Goal: Task Accomplishment & Management: Manage account settings

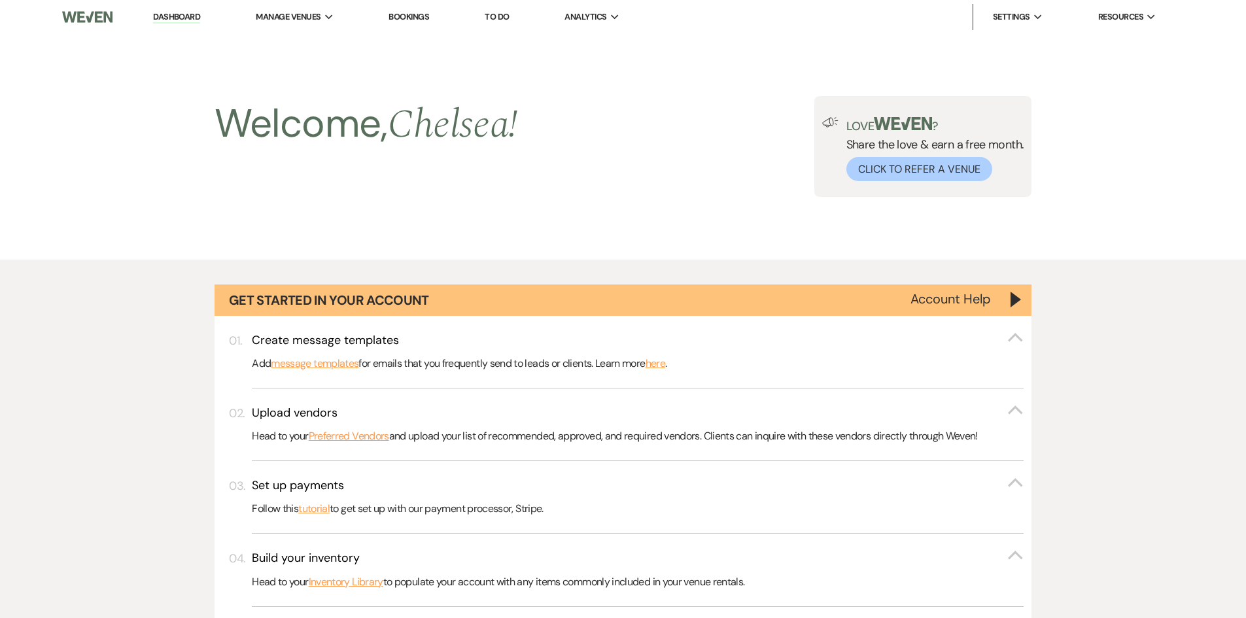
select select "2"
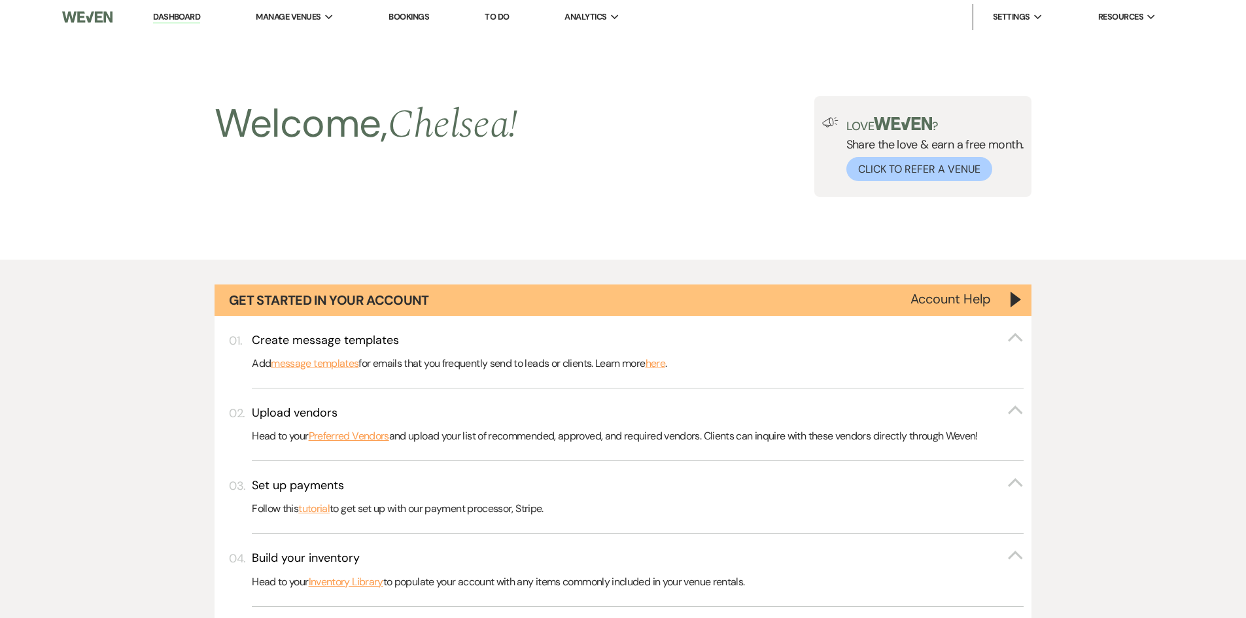
select select "2"
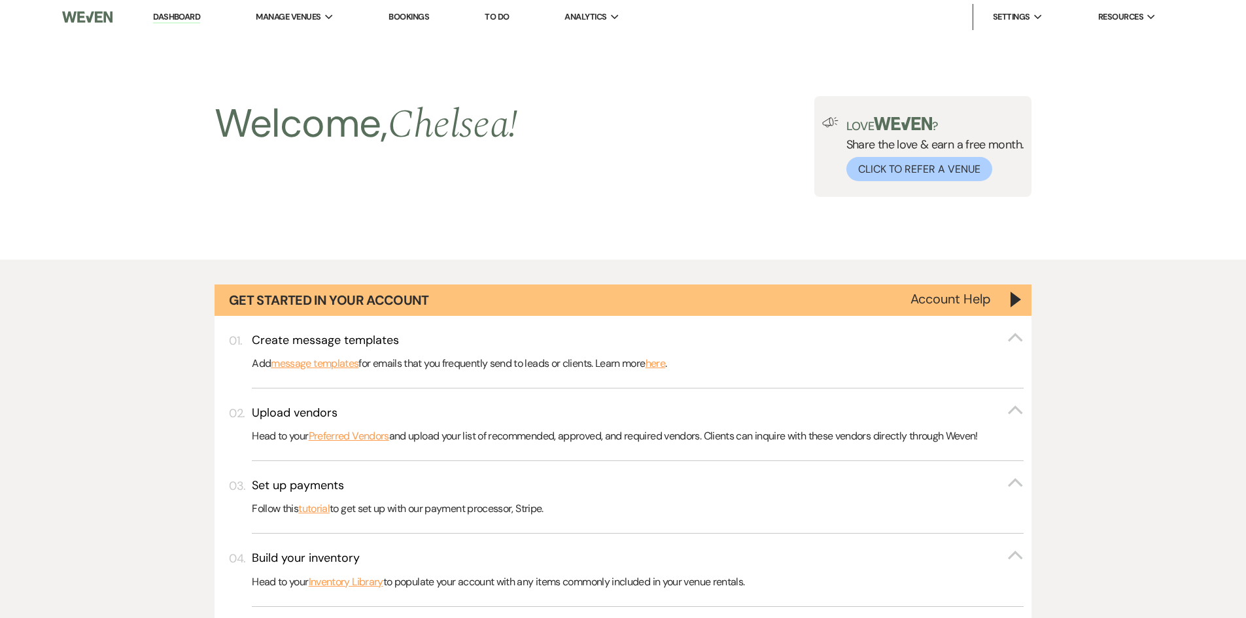
select select "2"
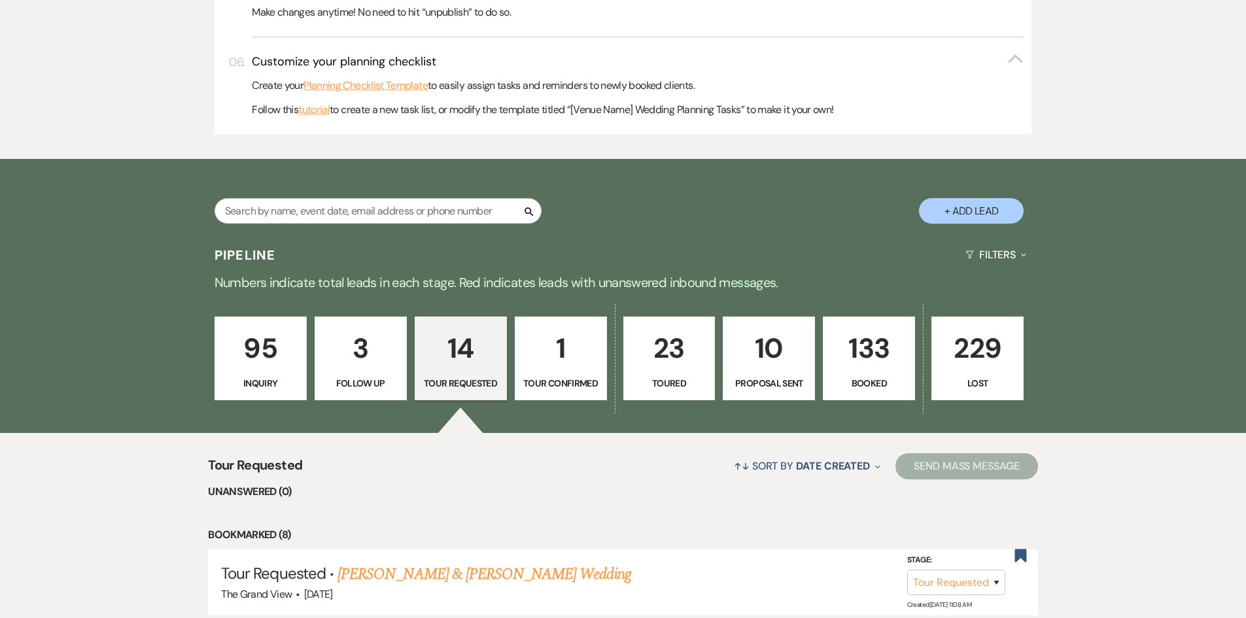
scroll to position [646, 0]
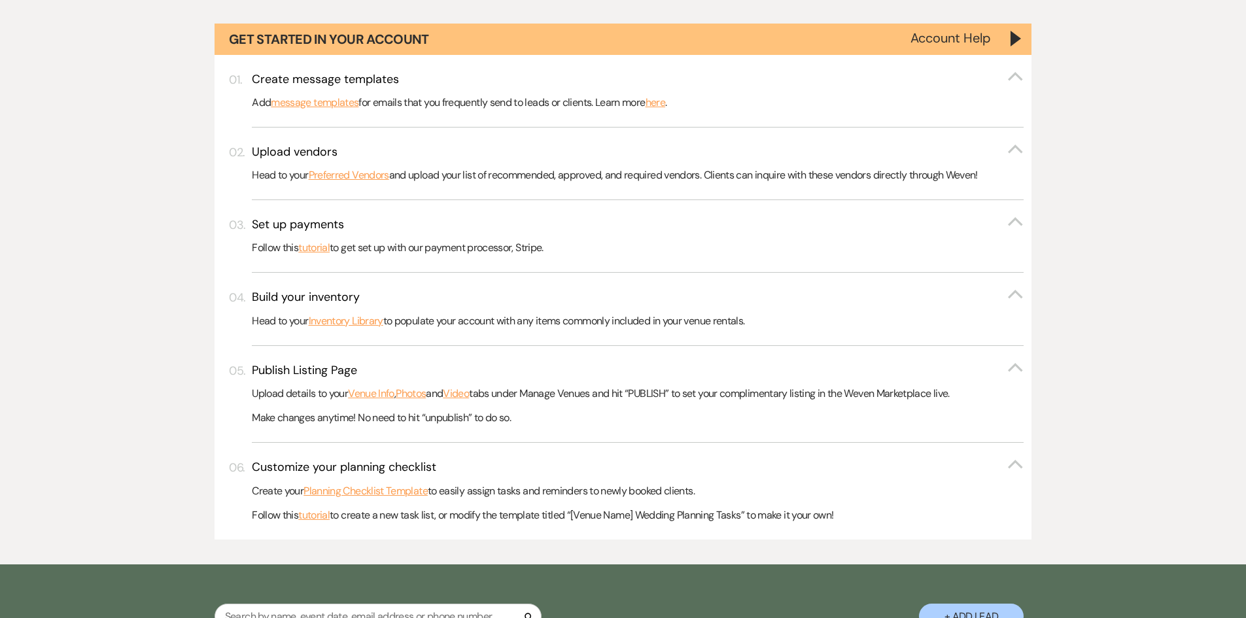
scroll to position [457, 0]
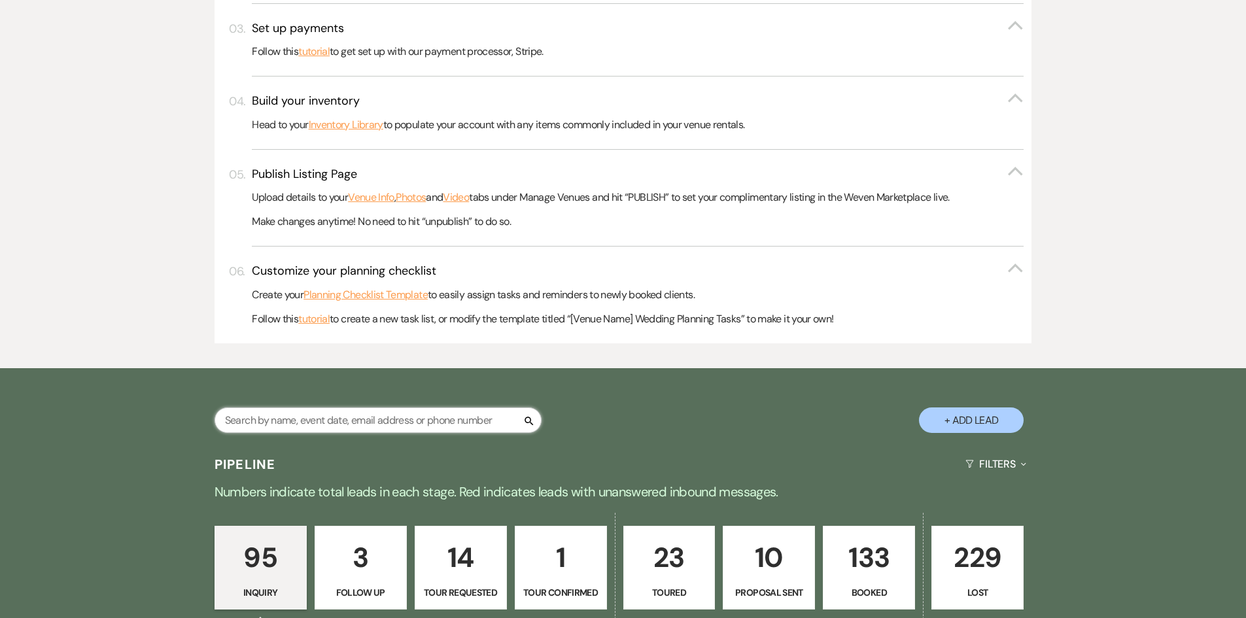
click at [466, 417] on input "text" at bounding box center [378, 421] width 327 height 26
type input "eliza"
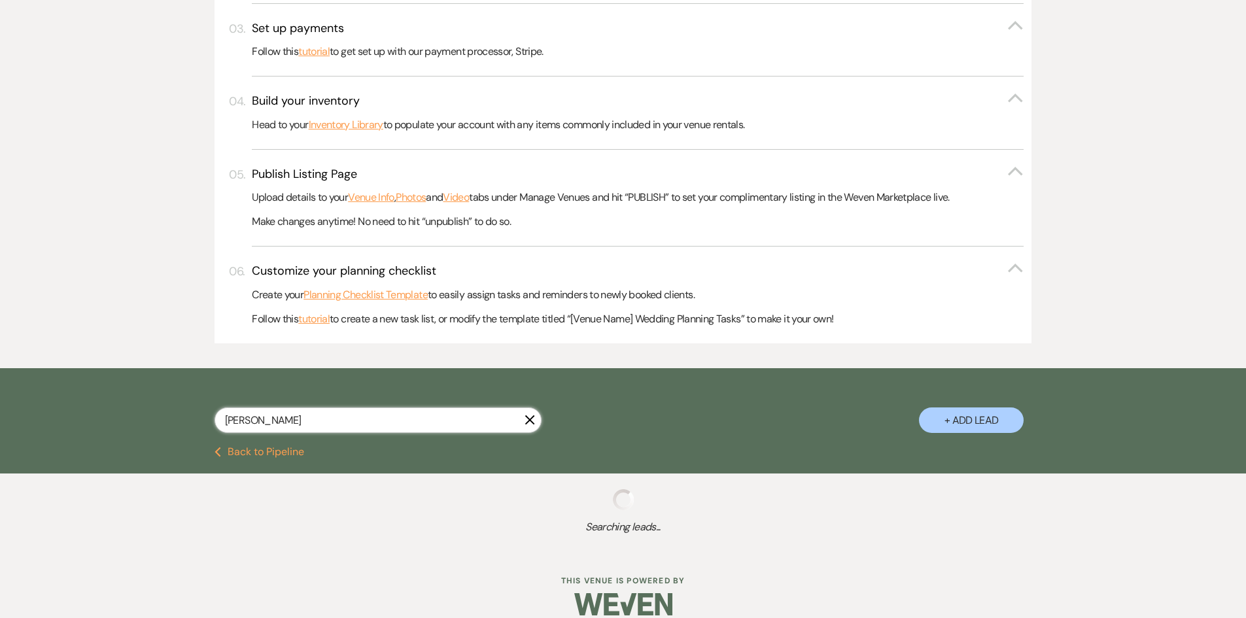
scroll to position [474, 0]
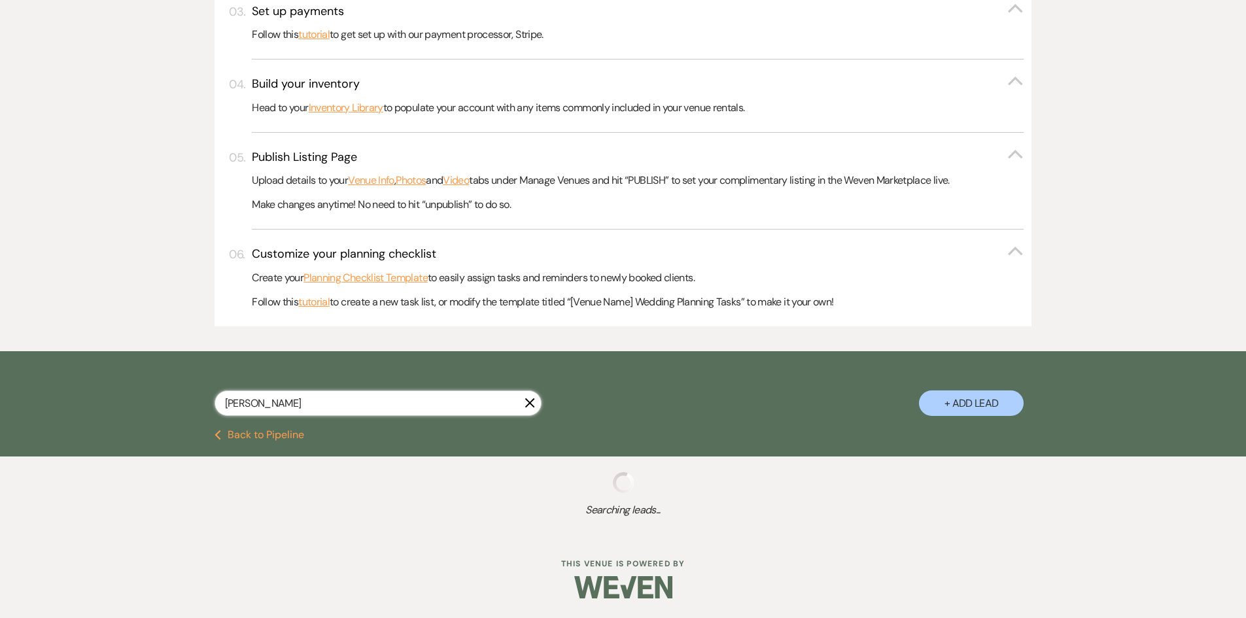
select select "8"
select select "5"
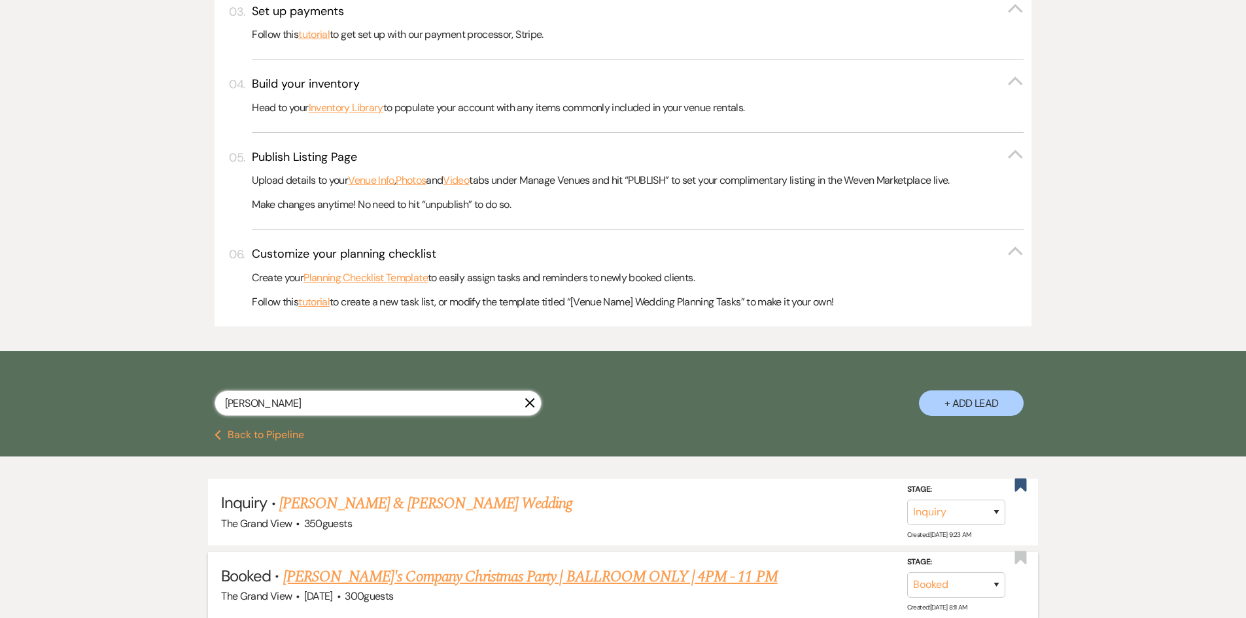
type input "eliza"
click at [599, 574] on link "Elizabeth's Company Christmas Party | BALLROOM ONLY | 4PM - 11 PM" at bounding box center [530, 577] width 495 height 24
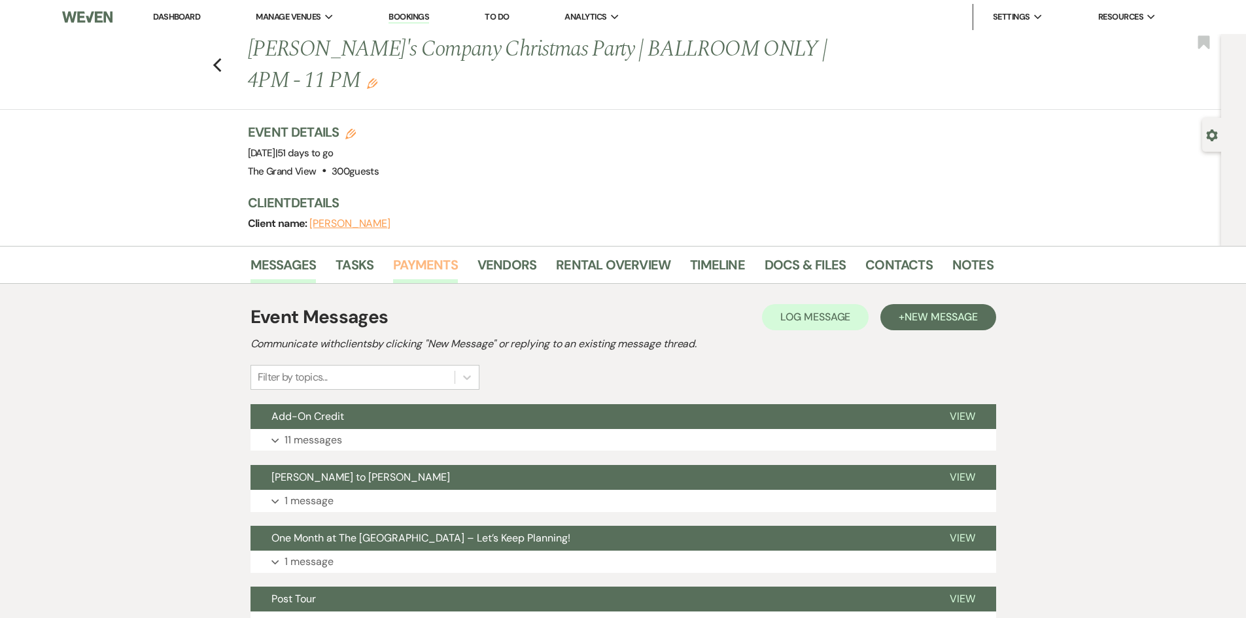
click at [400, 263] on link "Payments" at bounding box center [425, 268] width 65 height 29
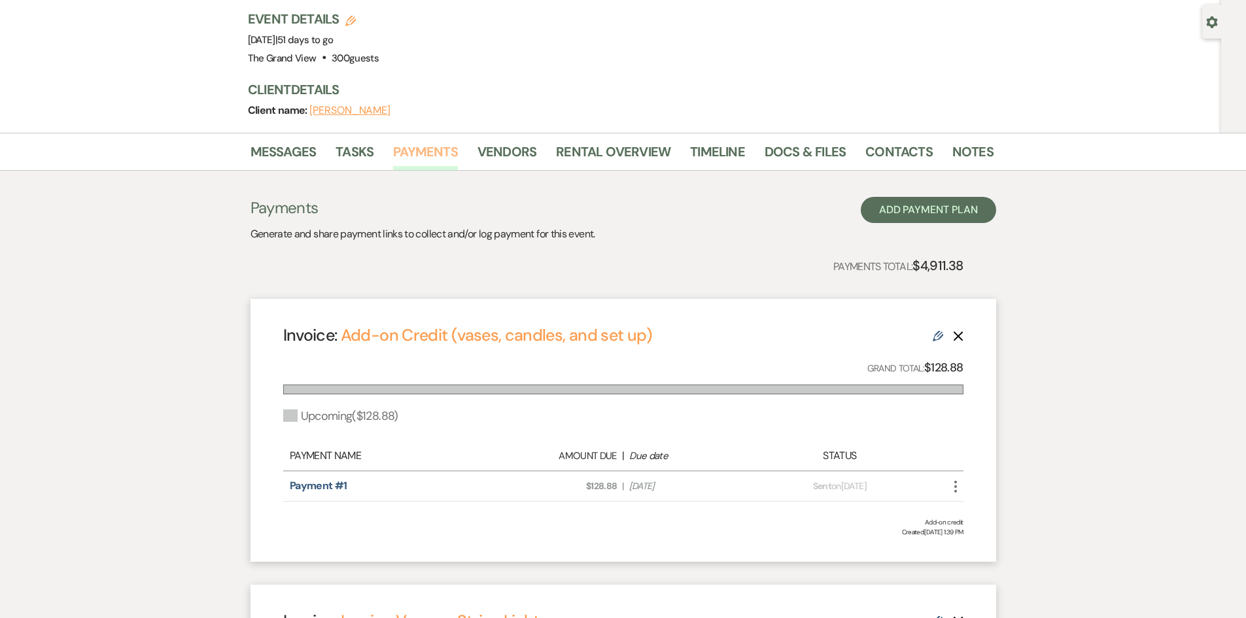
scroll to position [392, 0]
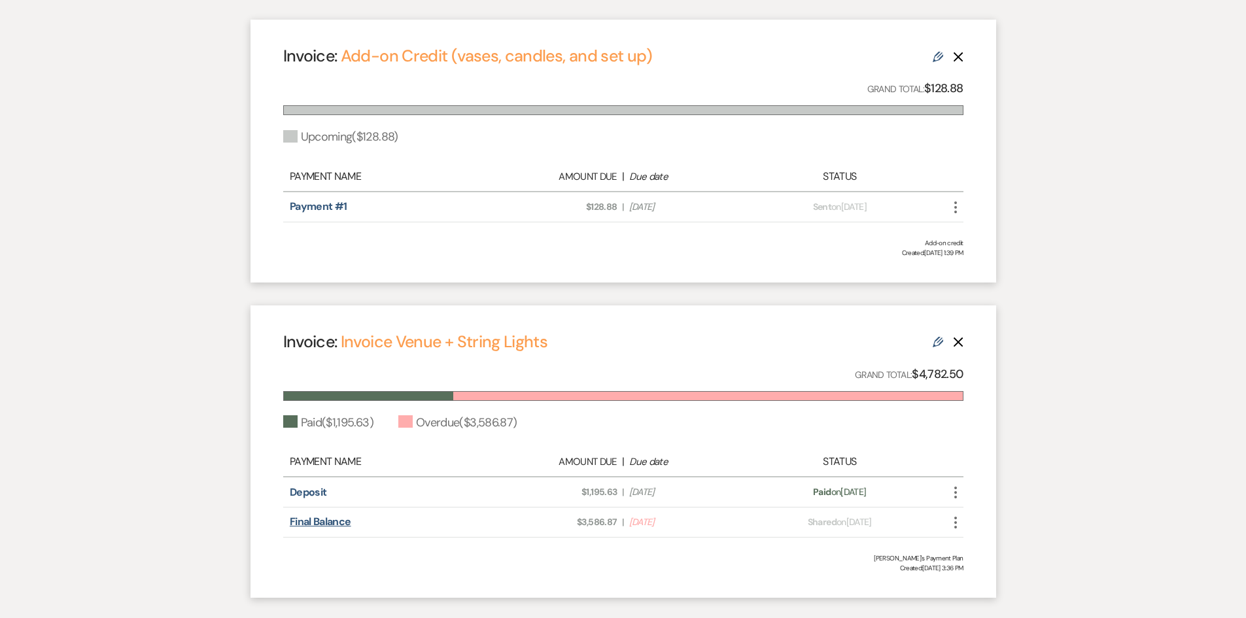
click at [343, 519] on link "Final Balance" at bounding box center [320, 522] width 61 height 14
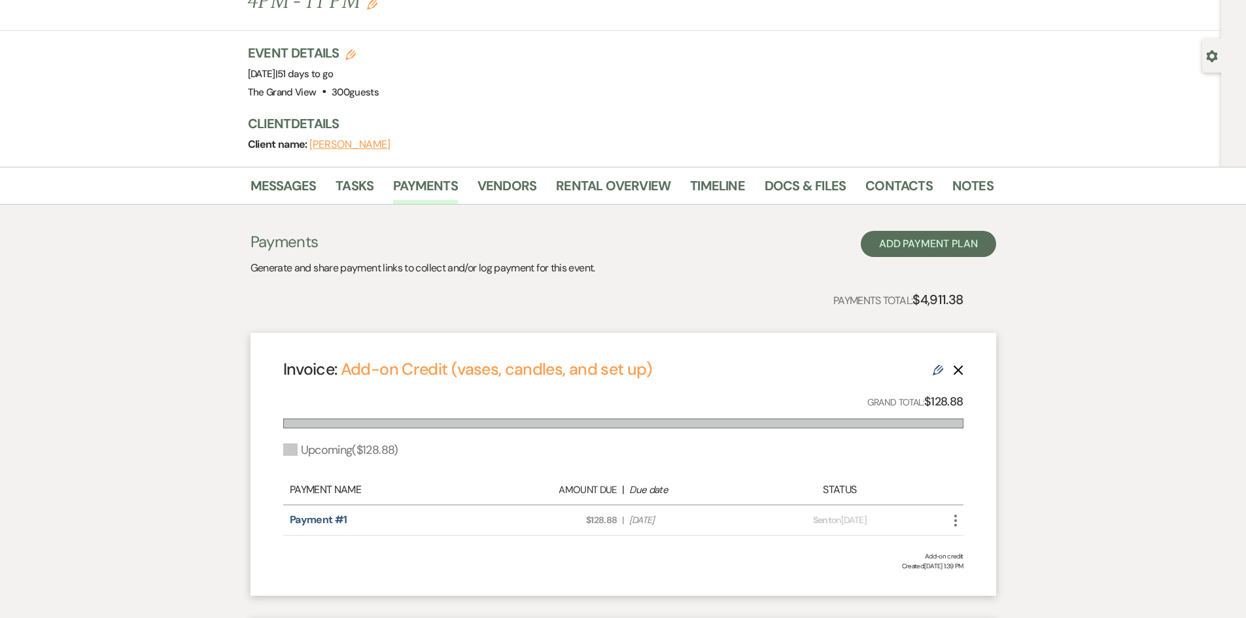
scroll to position [0, 0]
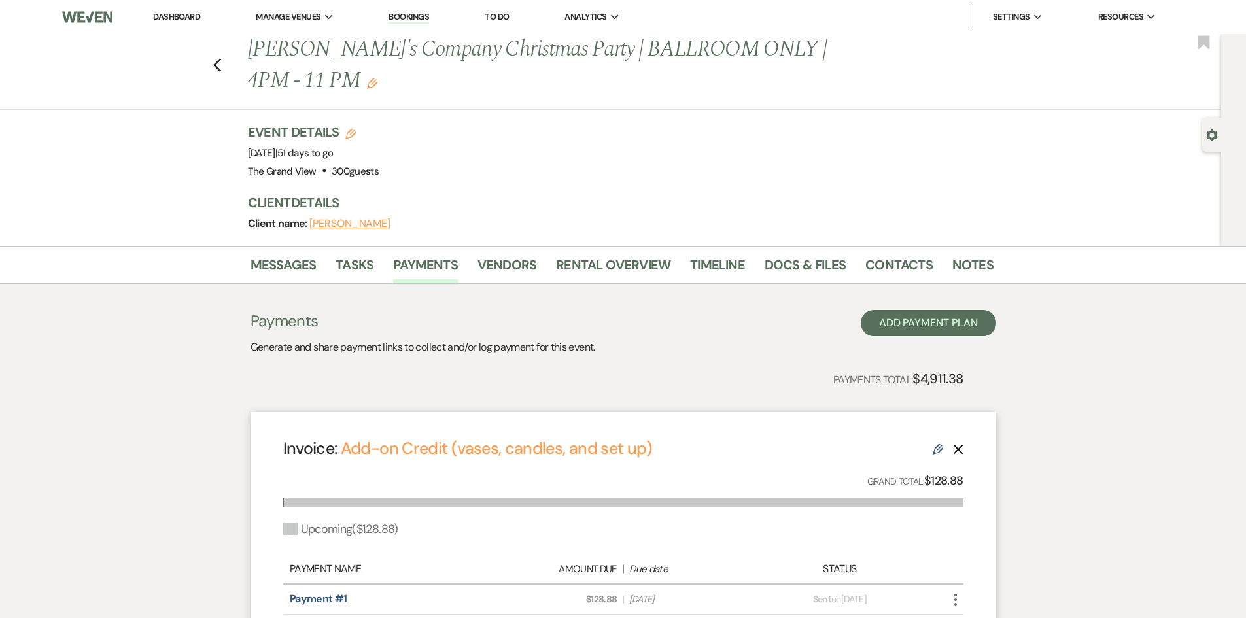
click at [171, 11] on link "Dashboard" at bounding box center [176, 16] width 47 height 11
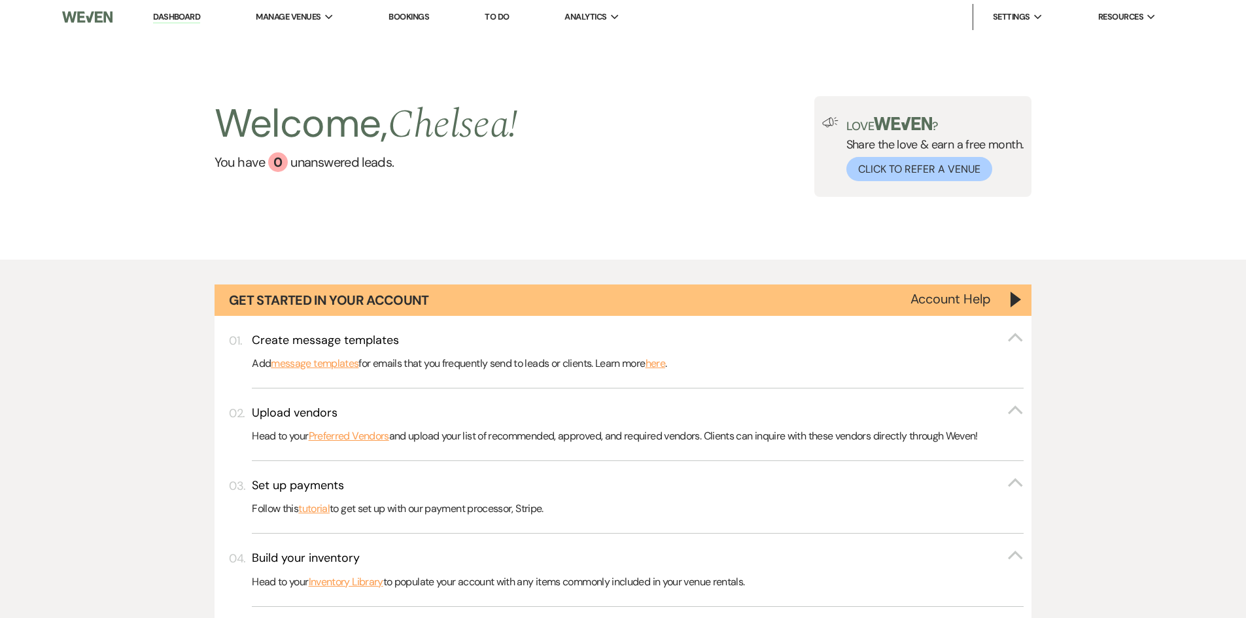
click at [489, 9] on li "To Do" at bounding box center [496, 17] width 37 height 26
click at [500, 14] on link "To Do" at bounding box center [497, 16] width 24 height 11
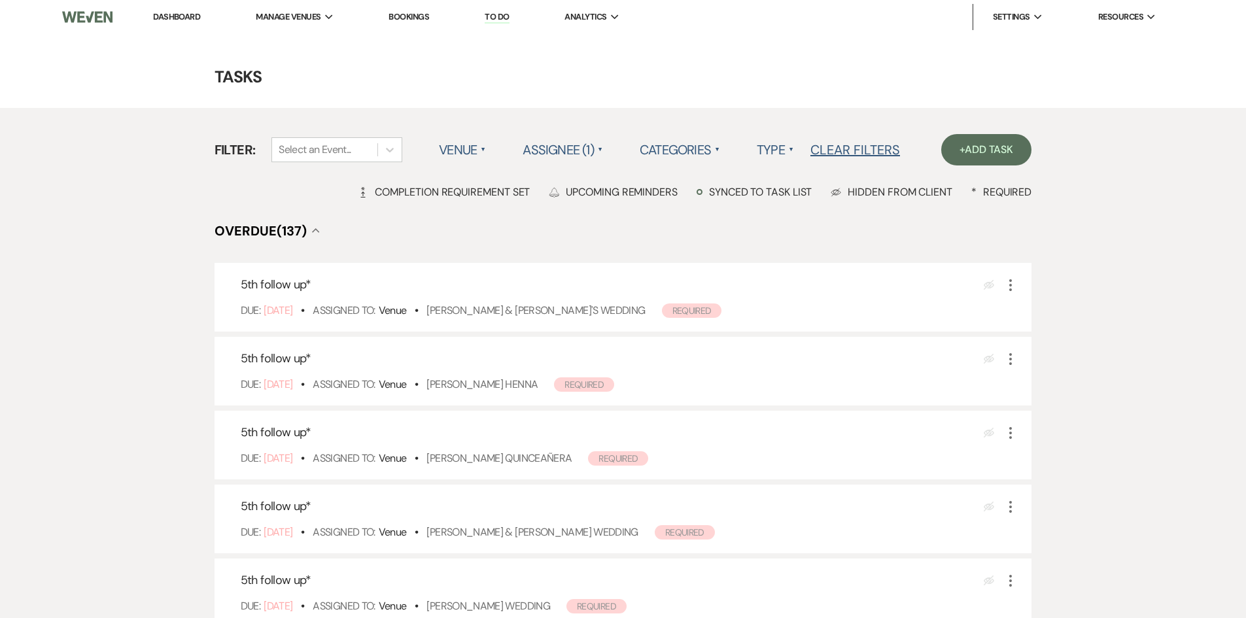
click at [775, 151] on label "Type ▲" at bounding box center [775, 150] width 37 height 24
click at [786, 198] on li "Payment tasks" at bounding box center [822, 207] width 131 height 30
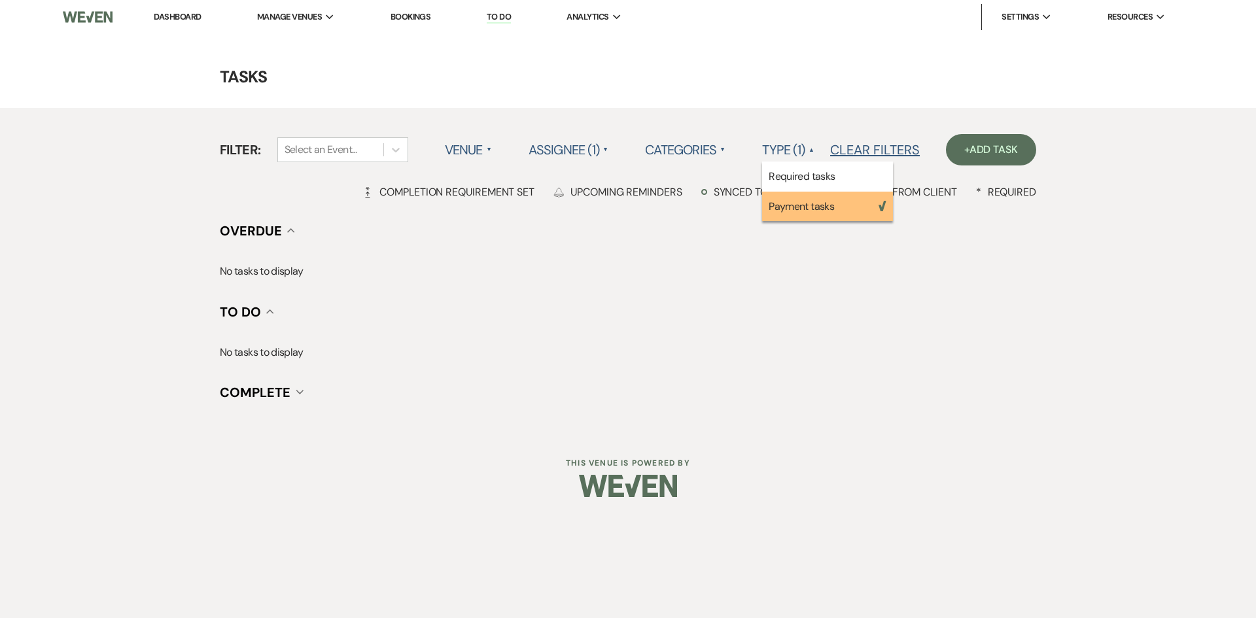
click at [693, 155] on label "Categories ▲" at bounding box center [685, 150] width 80 height 24
click at [573, 154] on label "Assignee (1) ▲" at bounding box center [569, 150] width 80 height 24
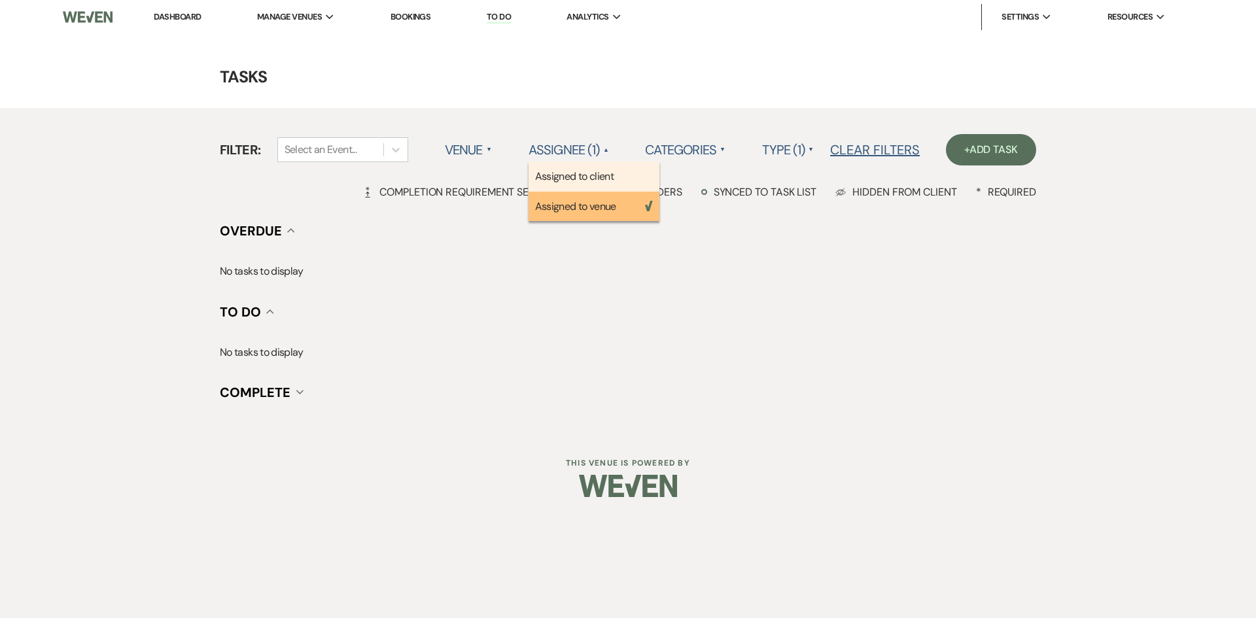
click at [581, 190] on li "Assigned to client" at bounding box center [594, 177] width 131 height 30
click at [581, 206] on li "Assigned to venue Weven Check" at bounding box center [594, 207] width 131 height 30
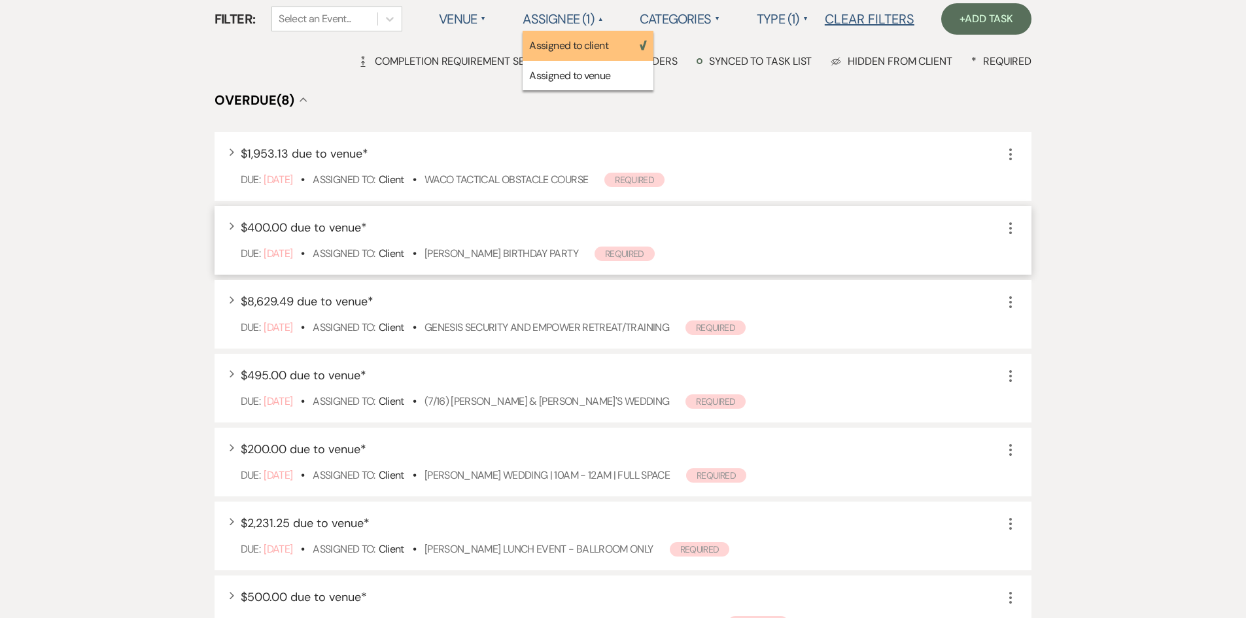
scroll to position [262, 0]
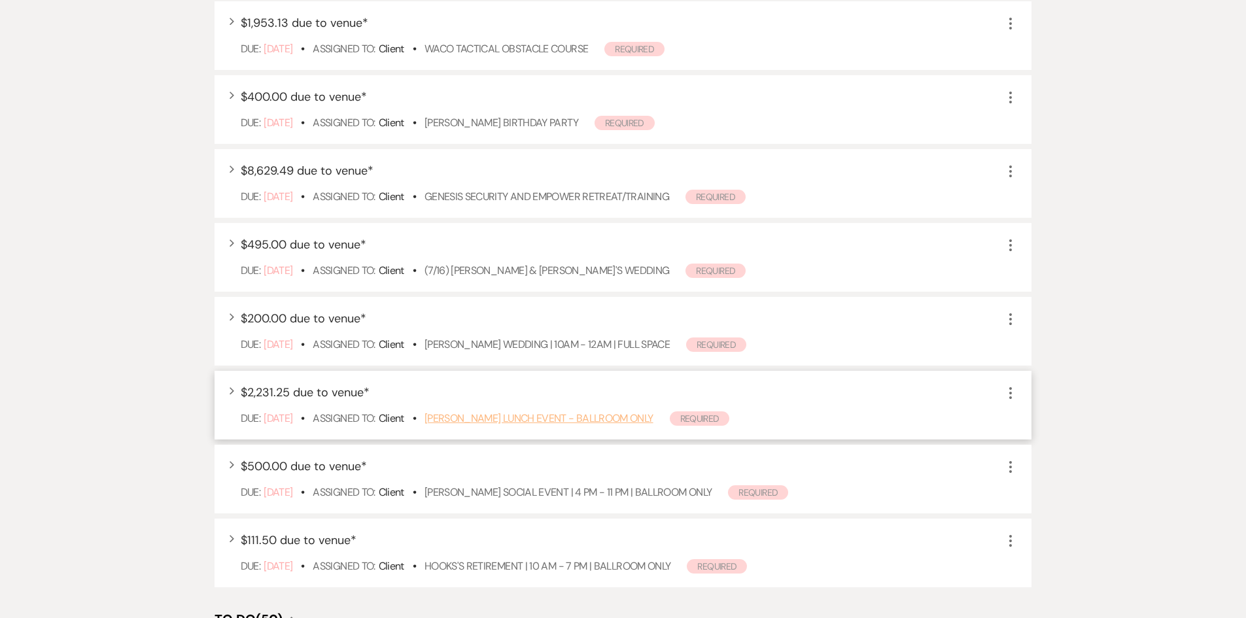
click at [472, 423] on link "Christy Oldham's Lunch Event - BALLROOM ONLY" at bounding box center [539, 418] width 229 height 14
click at [566, 489] on link "[PERSON_NAME] Social Event | 4 PM - 11 PM | Ballroom ONLY" at bounding box center [569, 492] width 288 height 14
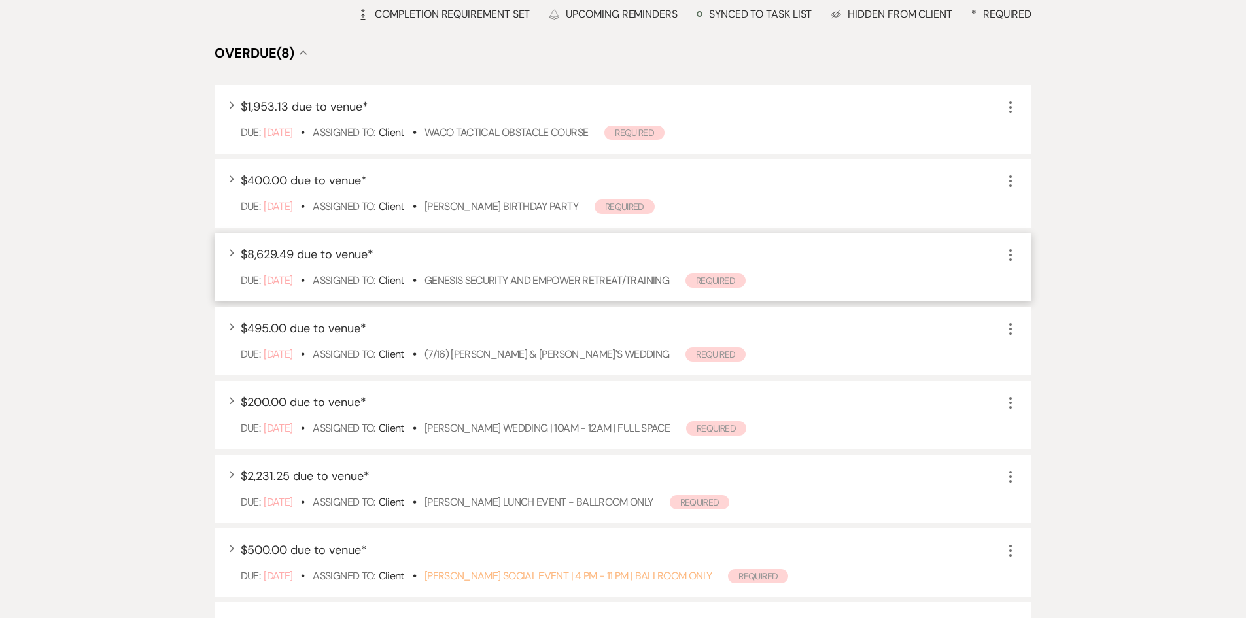
scroll to position [0, 0]
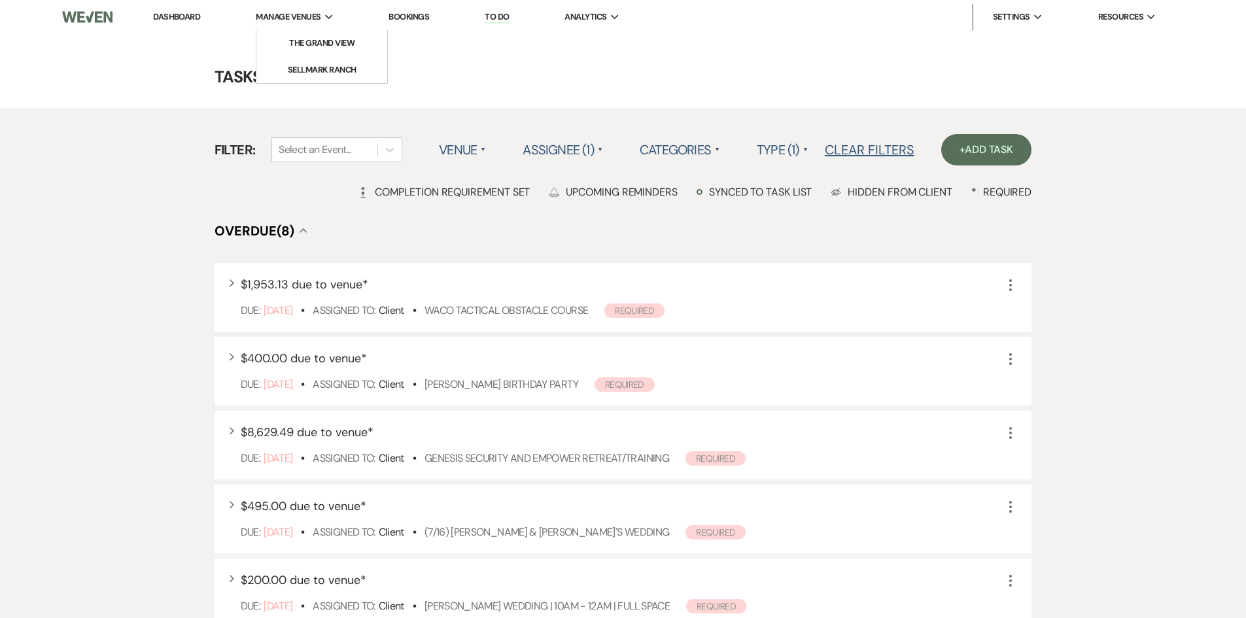
click at [317, 29] on li "Manage Venues Expand The Grand View Sellmark Ranch" at bounding box center [294, 17] width 91 height 26
click at [334, 50] on li "The Grand View" at bounding box center [322, 43] width 118 height 13
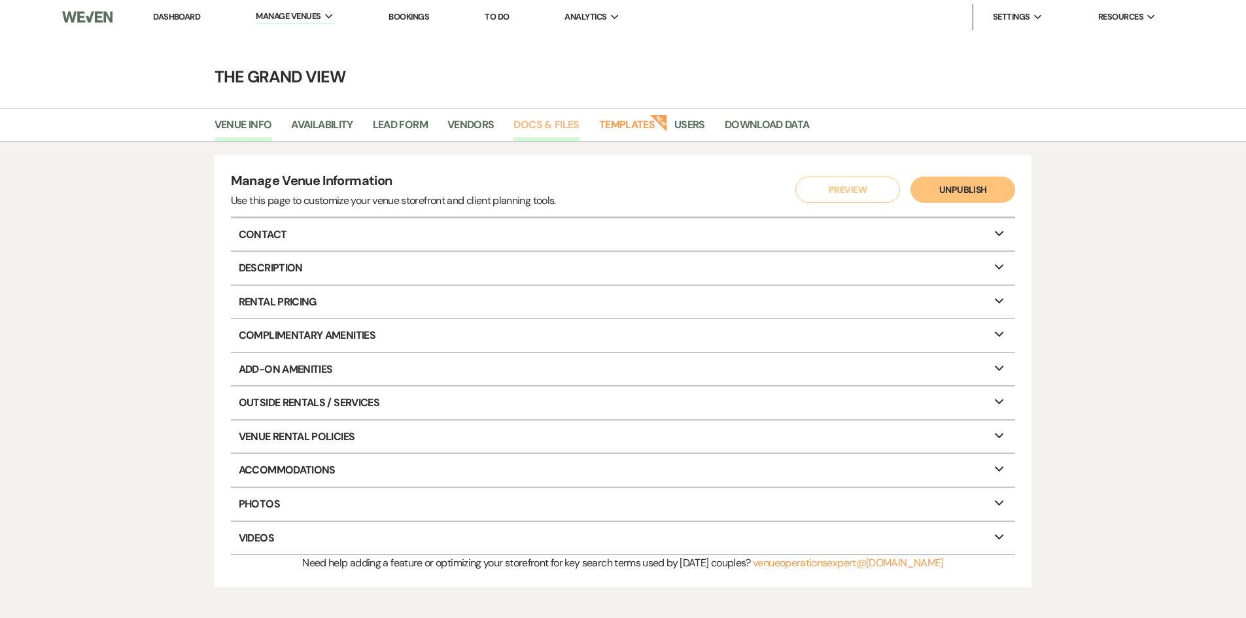
click at [534, 129] on link "Docs & Files" at bounding box center [545, 128] width 65 height 25
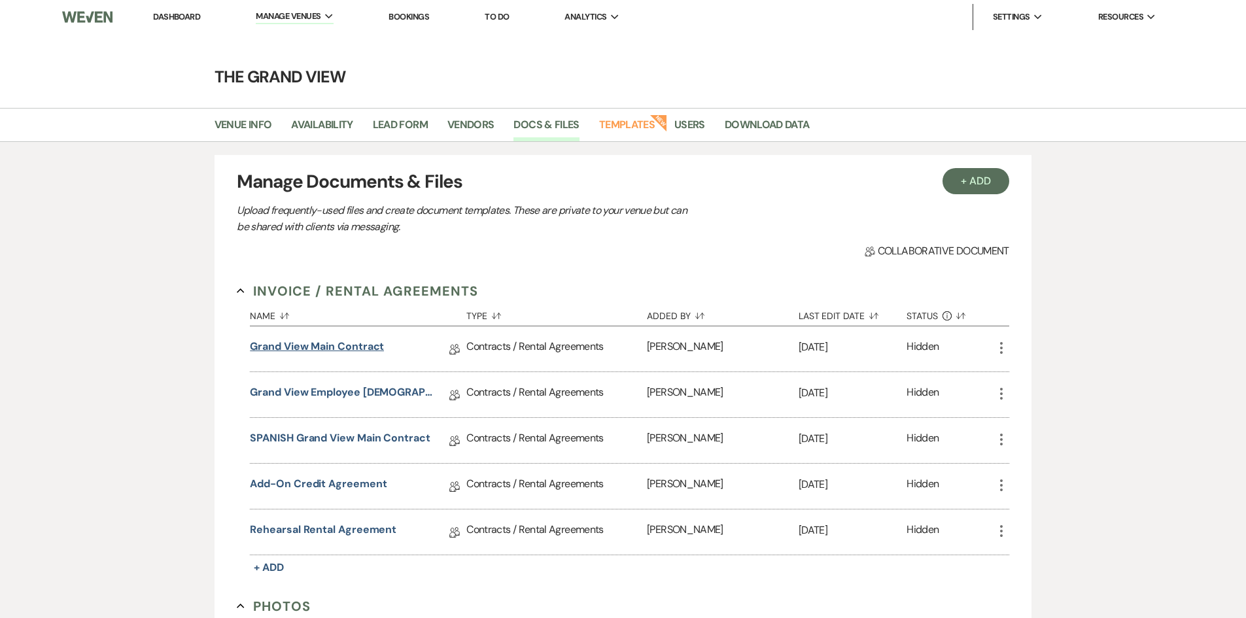
click at [330, 345] on link "Grand View Main Contract" at bounding box center [317, 349] width 134 height 20
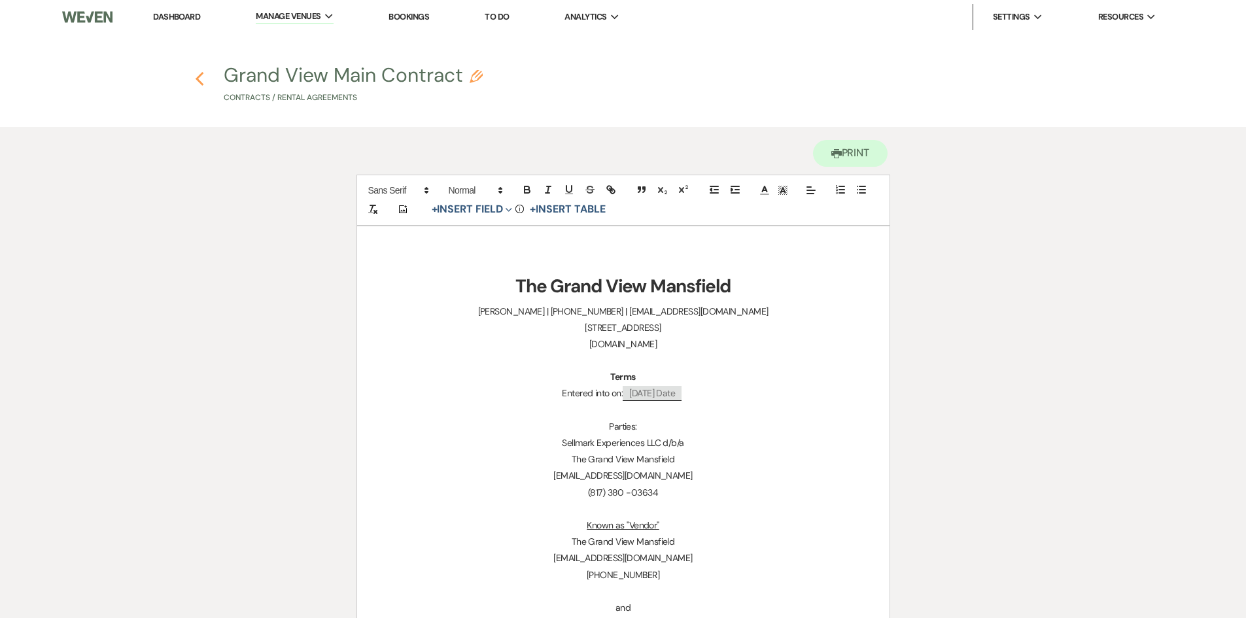
click at [201, 86] on icon "Previous" at bounding box center [200, 79] width 10 height 16
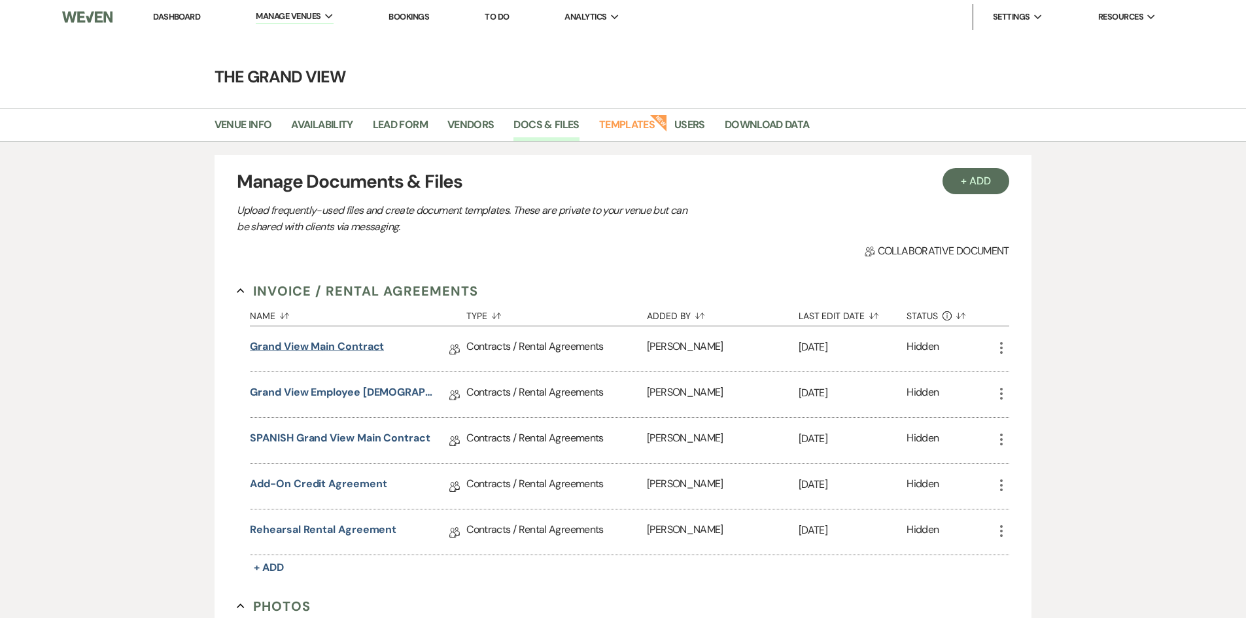
click at [355, 354] on link "Grand View Main Contract" at bounding box center [317, 349] width 134 height 20
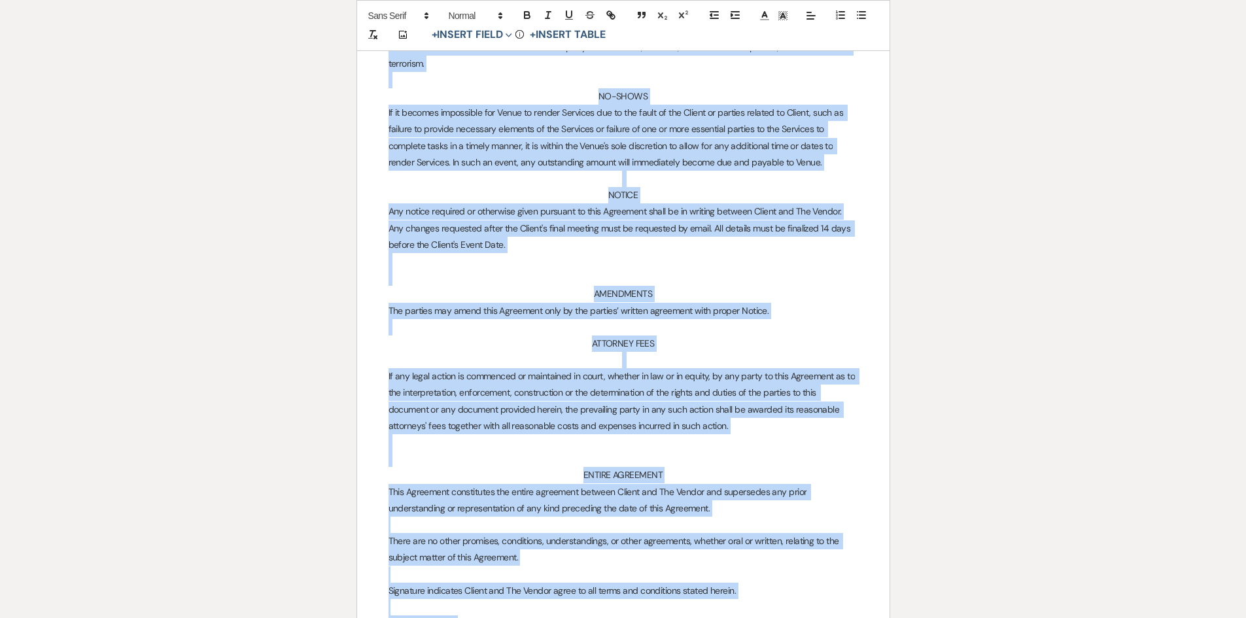
scroll to position [7054, 0]
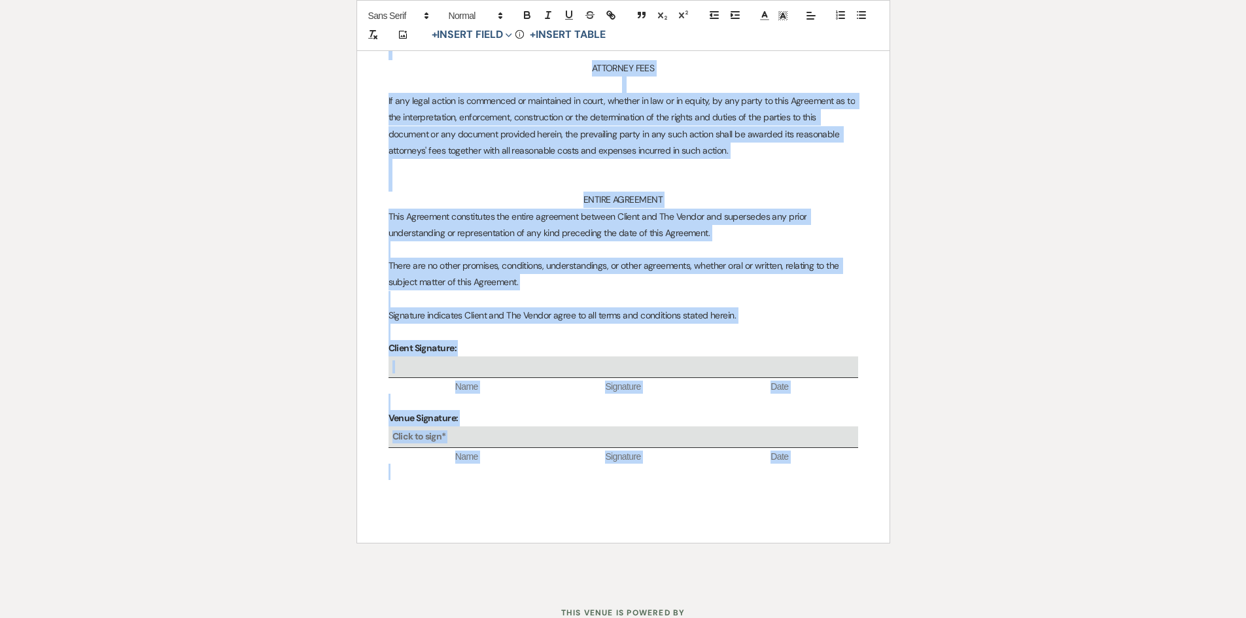
drag, startPoint x: 512, startPoint y: 280, endPoint x: 909, endPoint y: 643, distance: 538.0
copy div "The Grand View Mansfield Chelsea Needham | (817) 380-3634 | info@thegrandviewma…"
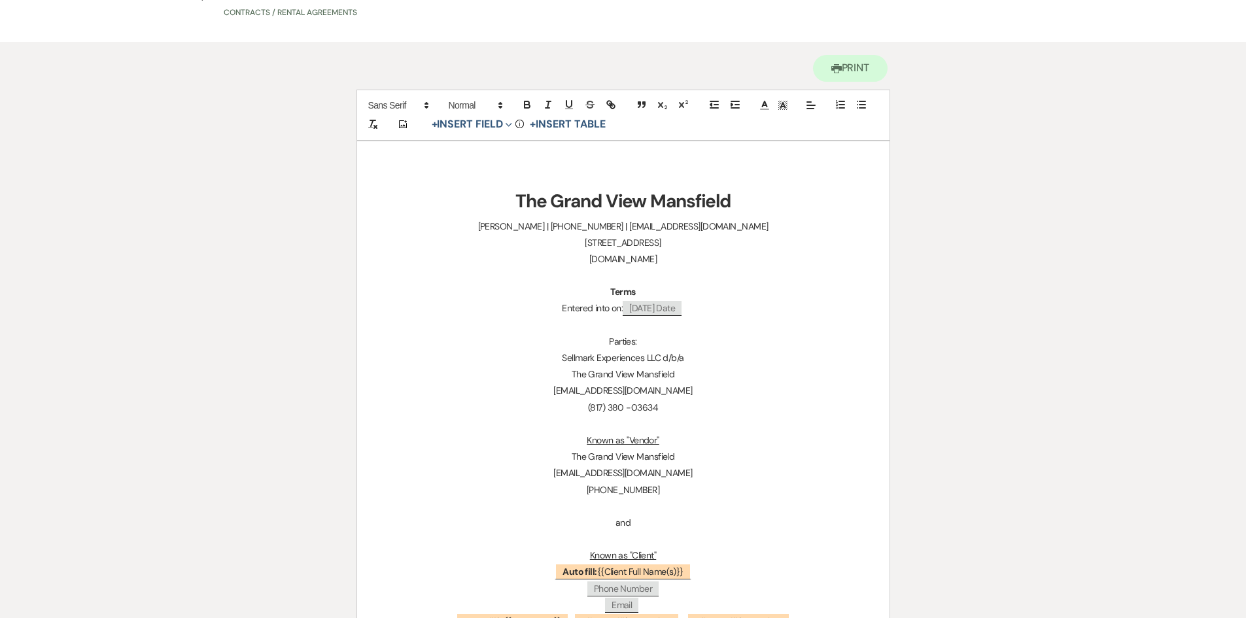
scroll to position [0, 0]
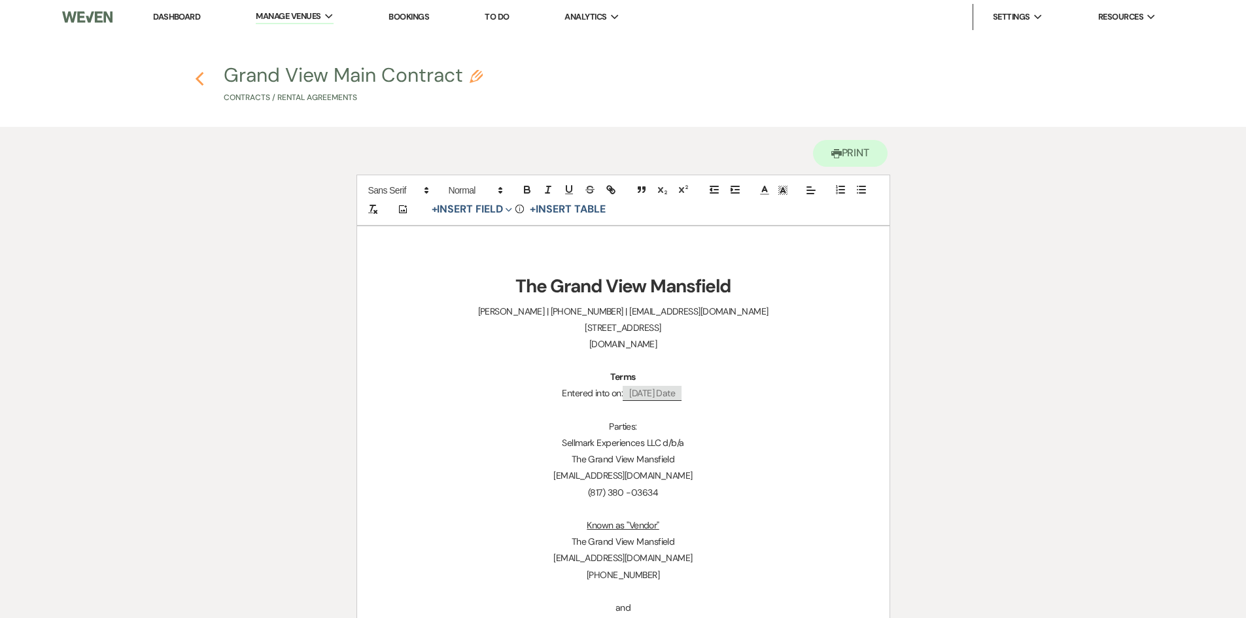
click at [201, 82] on icon "Previous" at bounding box center [200, 79] width 10 height 16
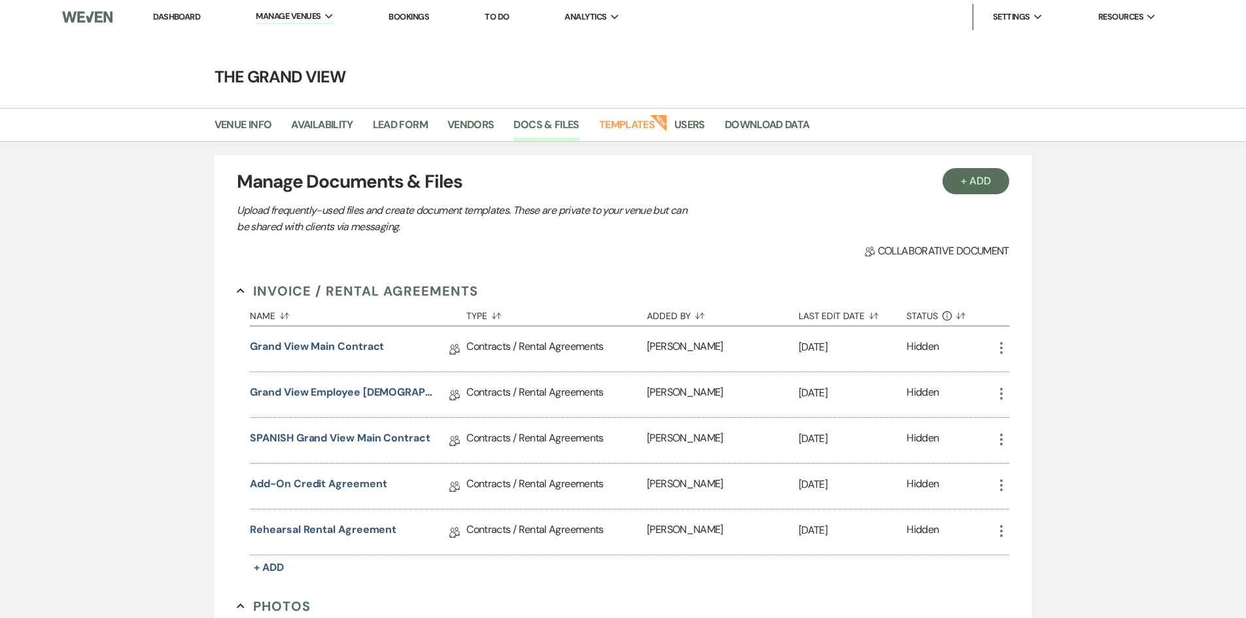
click at [176, 5] on li "Dashboard" at bounding box center [177, 17] width 60 height 26
click at [169, 20] on link "Dashboard" at bounding box center [176, 16] width 47 height 11
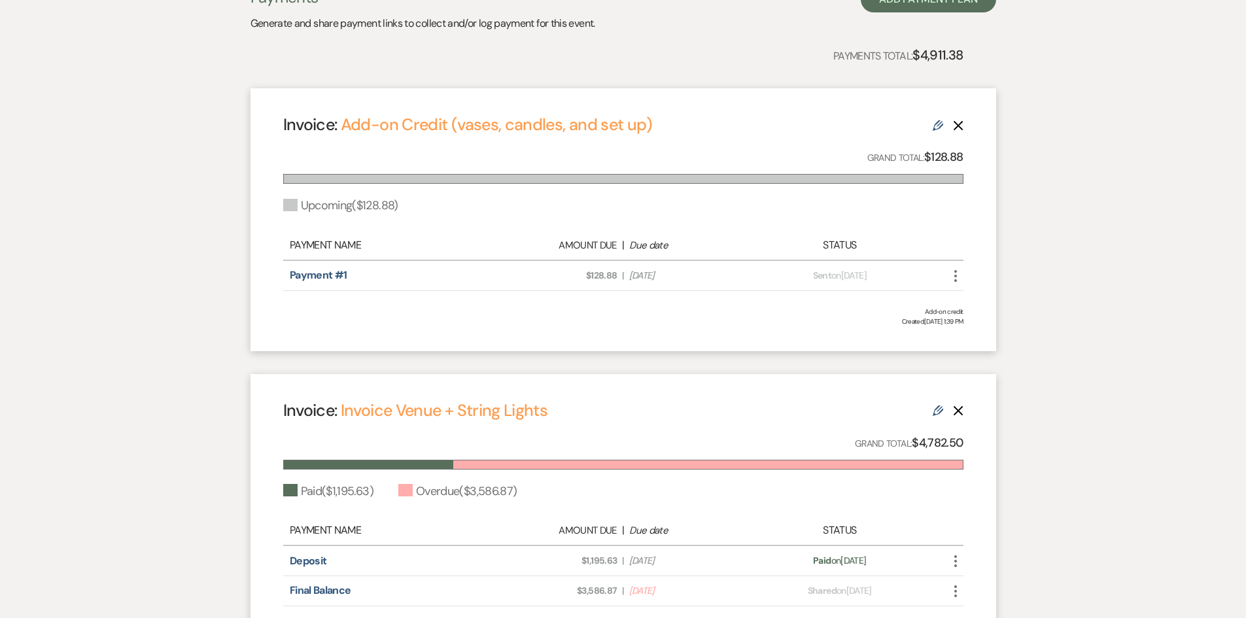
scroll to position [327, 0]
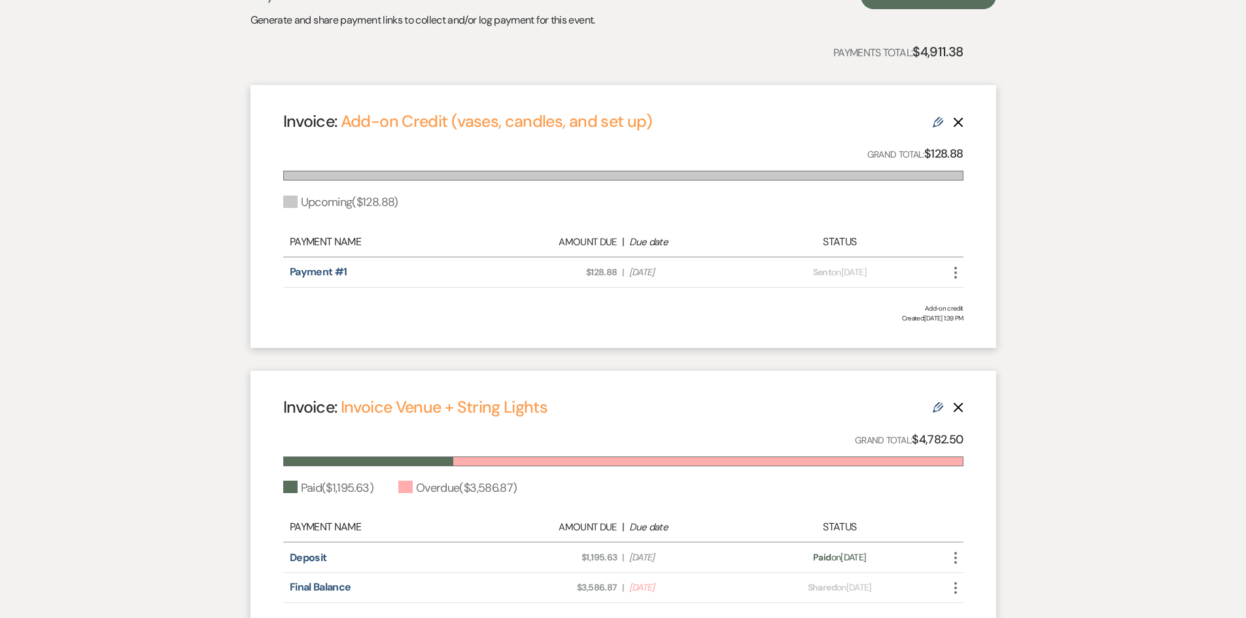
click at [956, 589] on icon "More" at bounding box center [956, 588] width 16 height 16
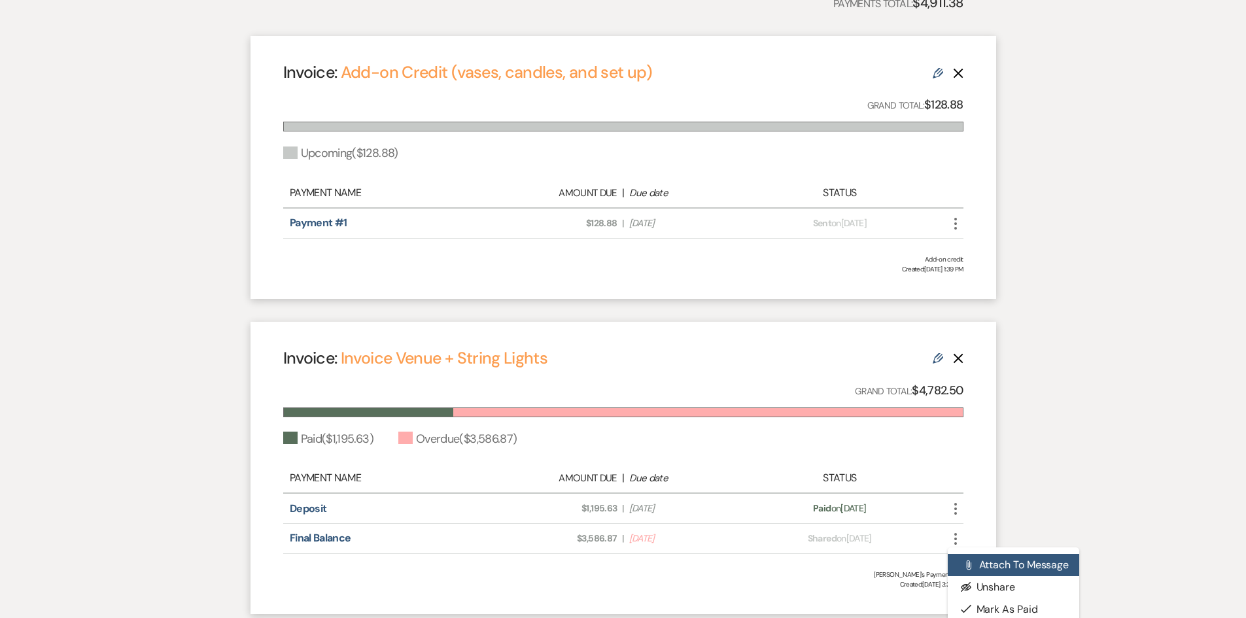
scroll to position [404, 0]
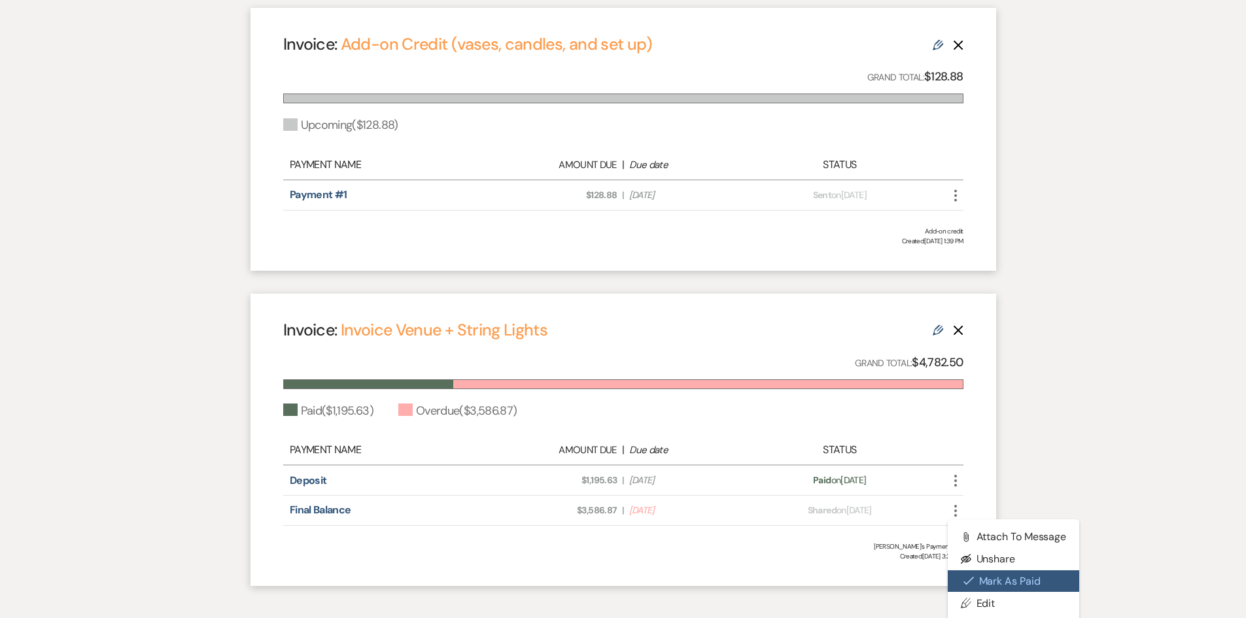
click at [1015, 586] on button "Check Mark Mark as Paid" at bounding box center [1014, 581] width 132 height 22
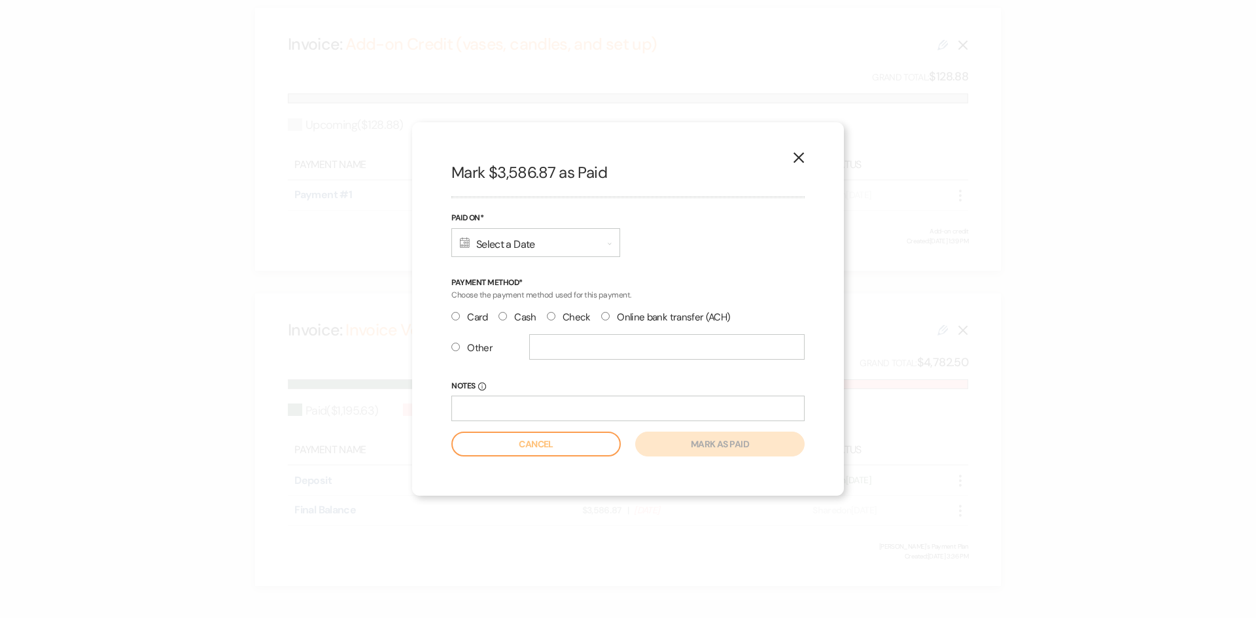
click at [534, 264] on form "Paid On* Calendar Select a Date Expand Payment Method* Choose the payment metho…" at bounding box center [627, 333] width 353 height 245
click at [519, 236] on div "Calendar Select a Date Expand" at bounding box center [535, 242] width 169 height 29
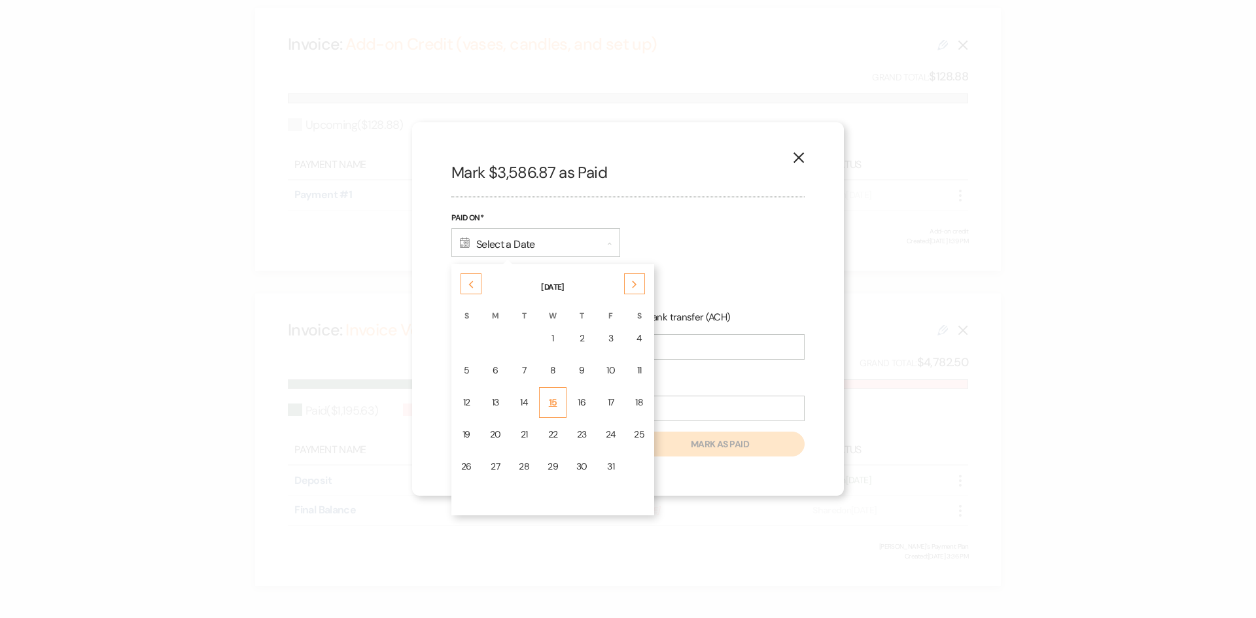
click at [551, 402] on div "15" at bounding box center [552, 403] width 10 height 14
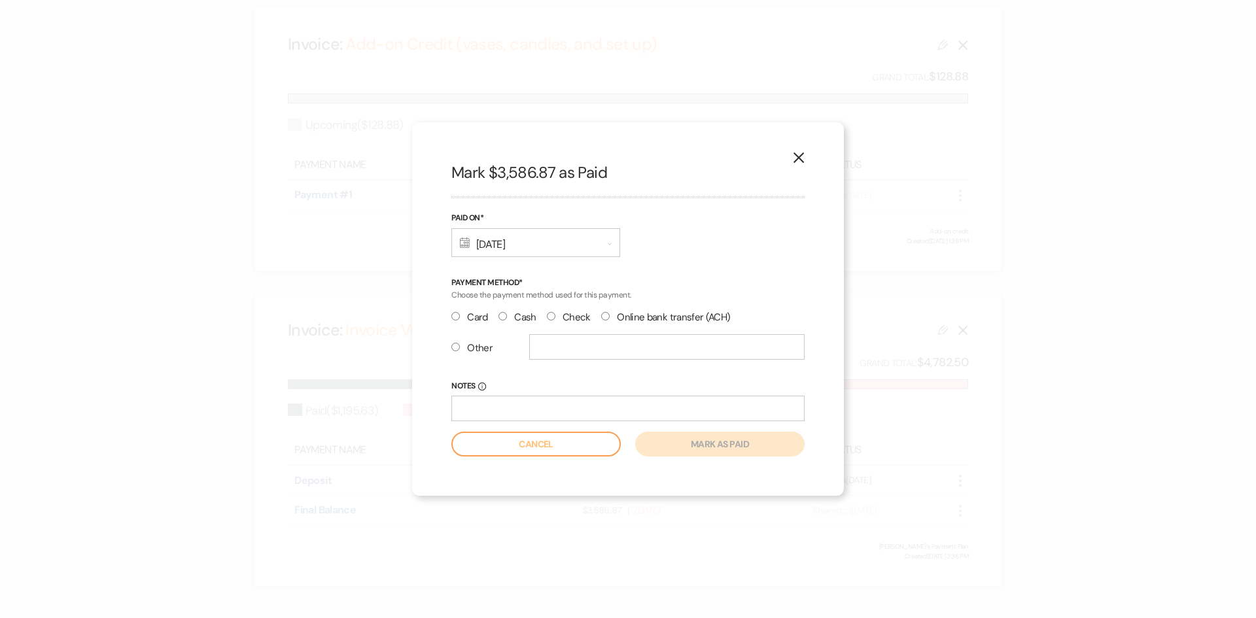
click at [574, 313] on label "Check" at bounding box center [569, 318] width 44 height 18
click at [555, 313] on input "Check" at bounding box center [551, 316] width 9 height 9
radio input "true"
click at [554, 404] on input "Notes Info" at bounding box center [627, 409] width 353 height 26
type input "check #7223895448"
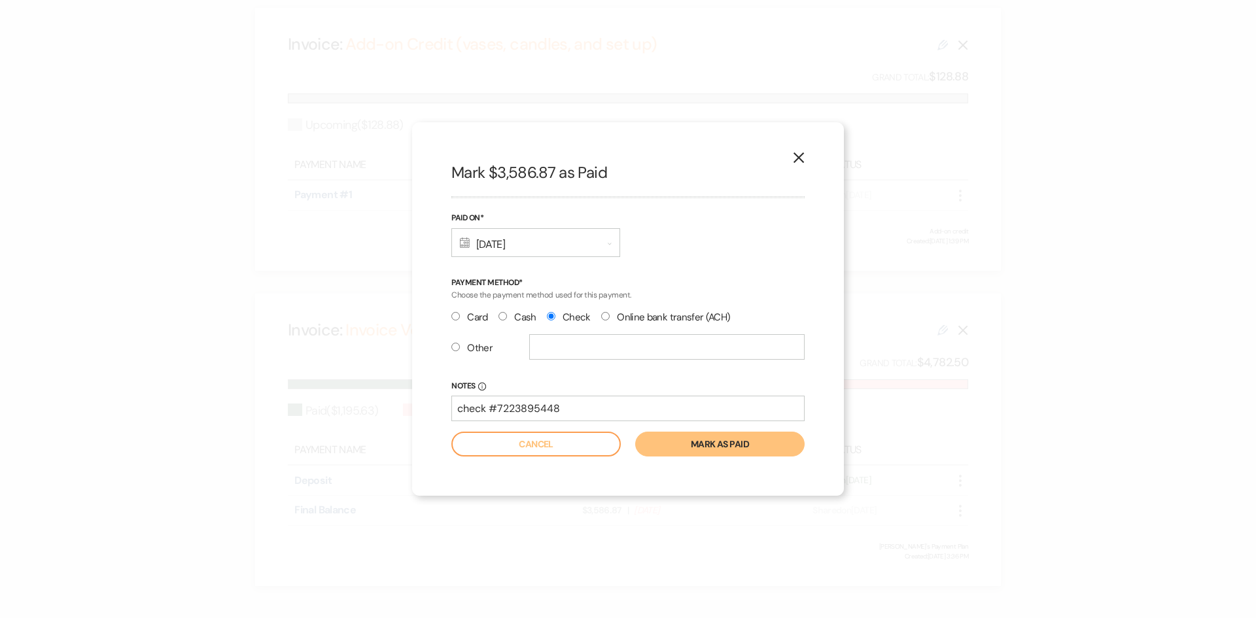
click at [777, 447] on button "Mark as paid" at bounding box center [719, 444] width 169 height 25
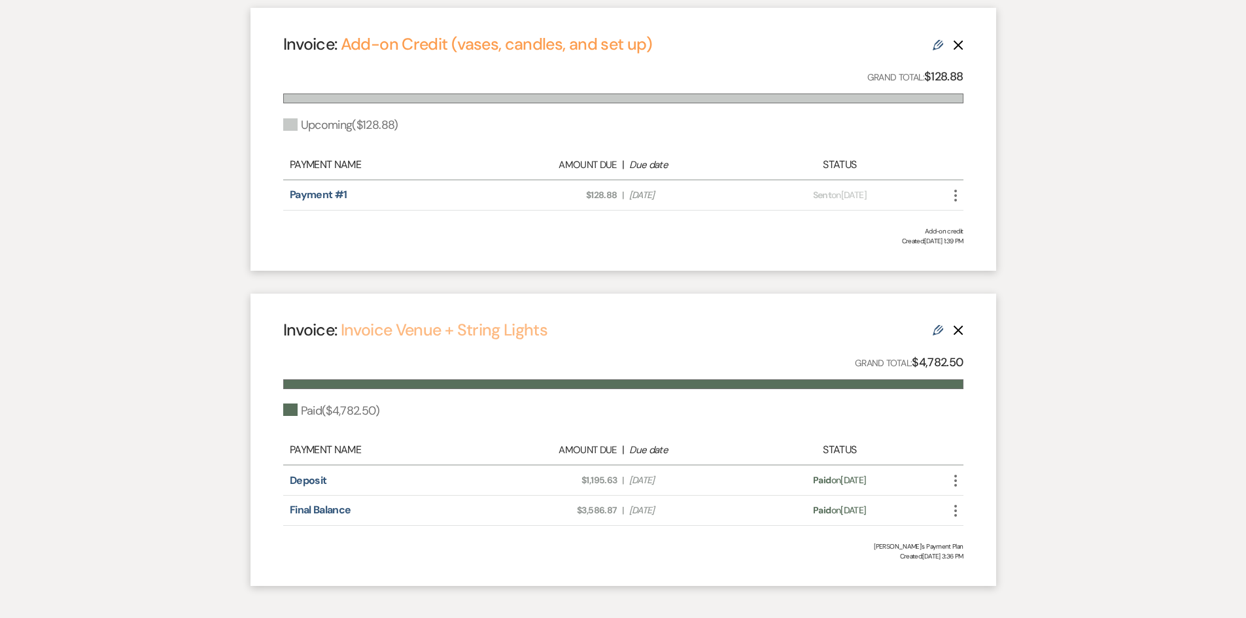
click at [446, 330] on link "Invoice Venue + String Lights" at bounding box center [444, 330] width 207 height 22
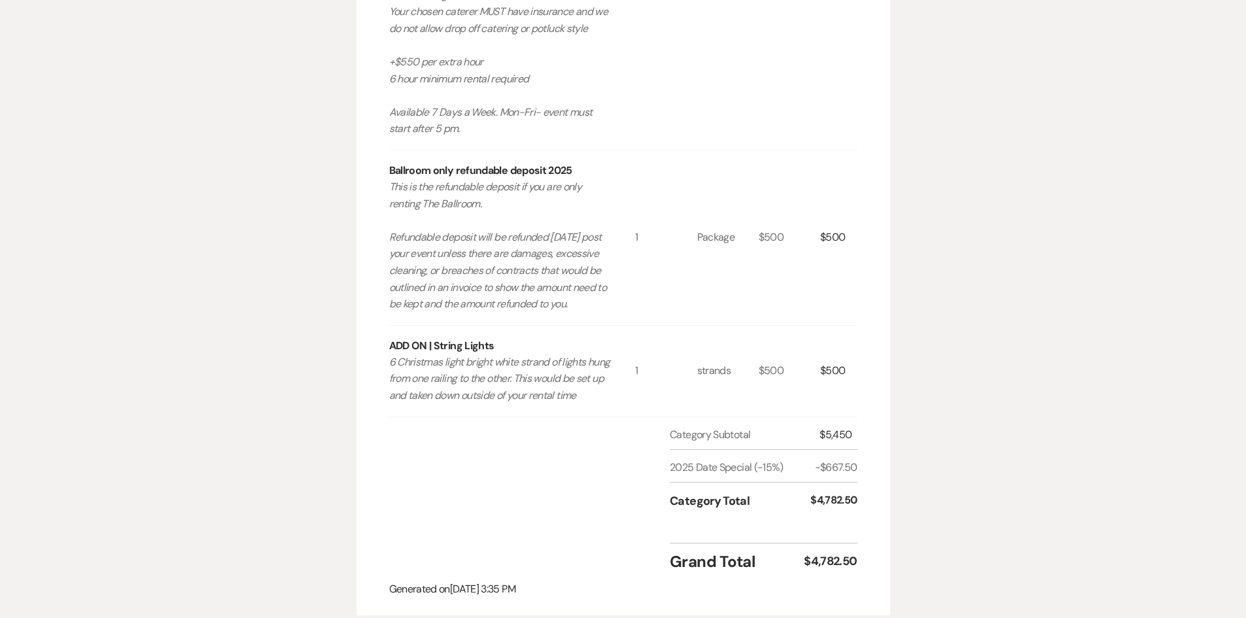
scroll to position [916, 0]
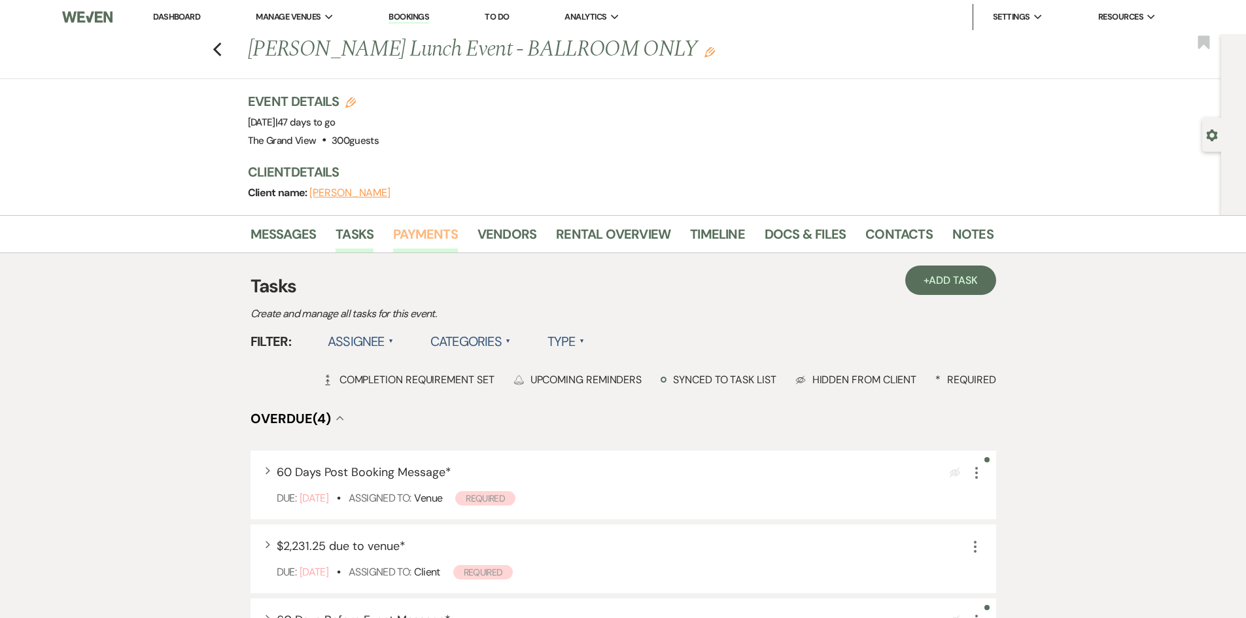
click at [408, 245] on link "Payments" at bounding box center [425, 238] width 65 height 29
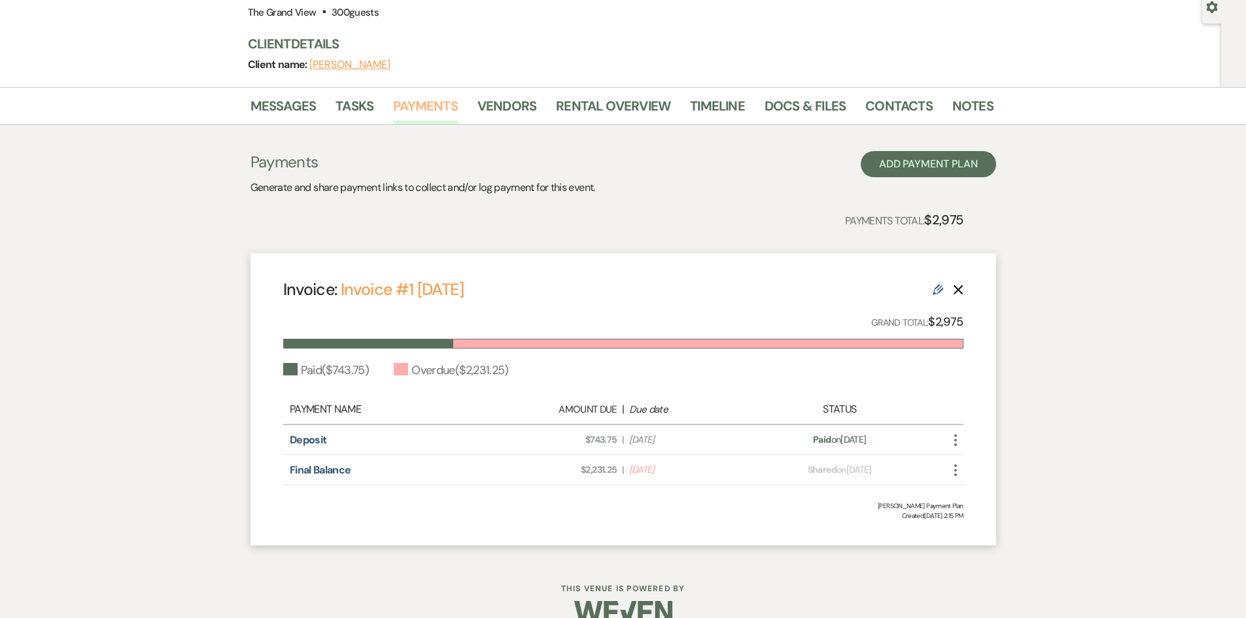
scroll to position [131, 0]
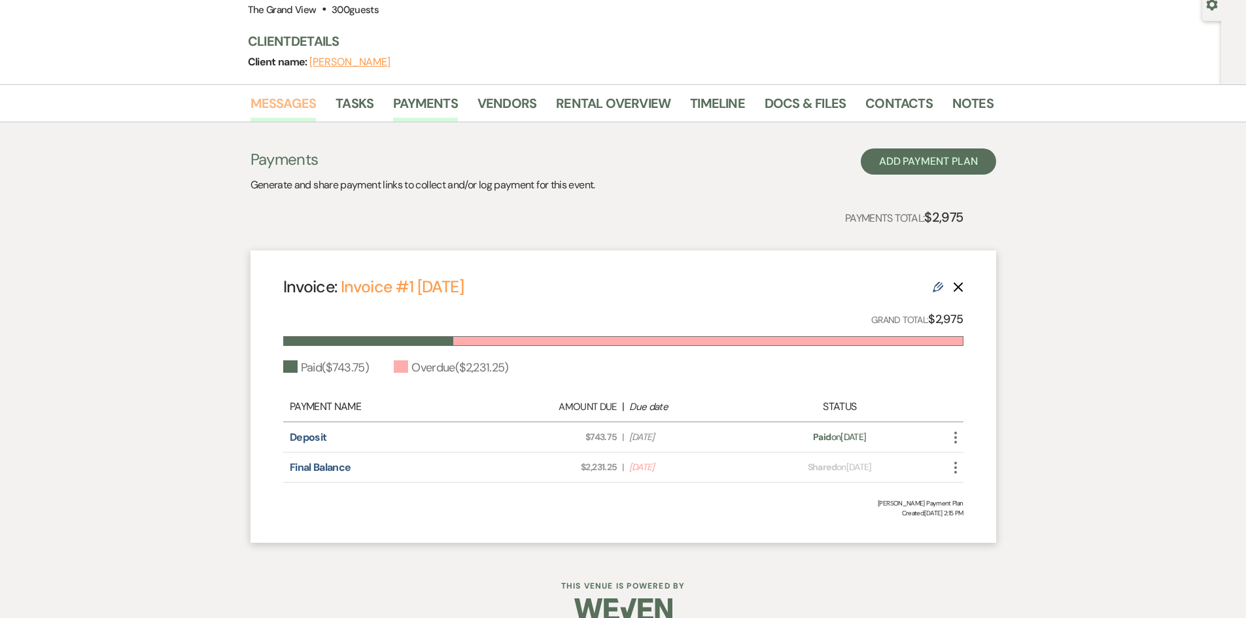
click at [275, 109] on link "Messages" at bounding box center [284, 107] width 66 height 29
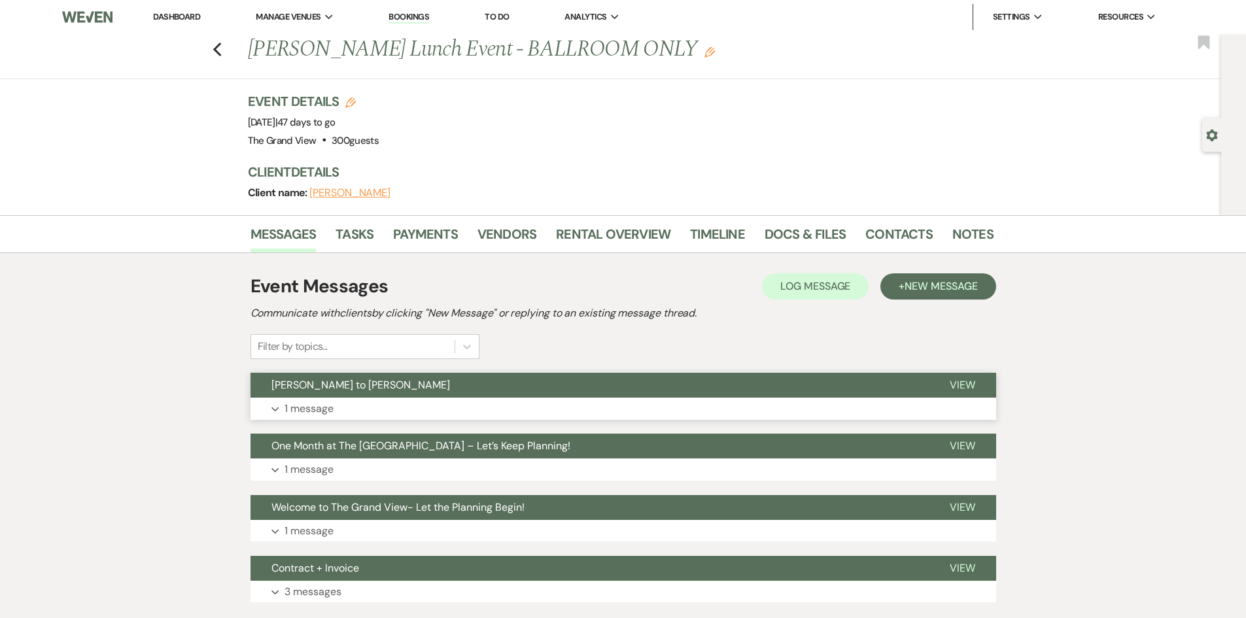
click at [406, 399] on button "Expand 1 message" at bounding box center [624, 409] width 746 height 22
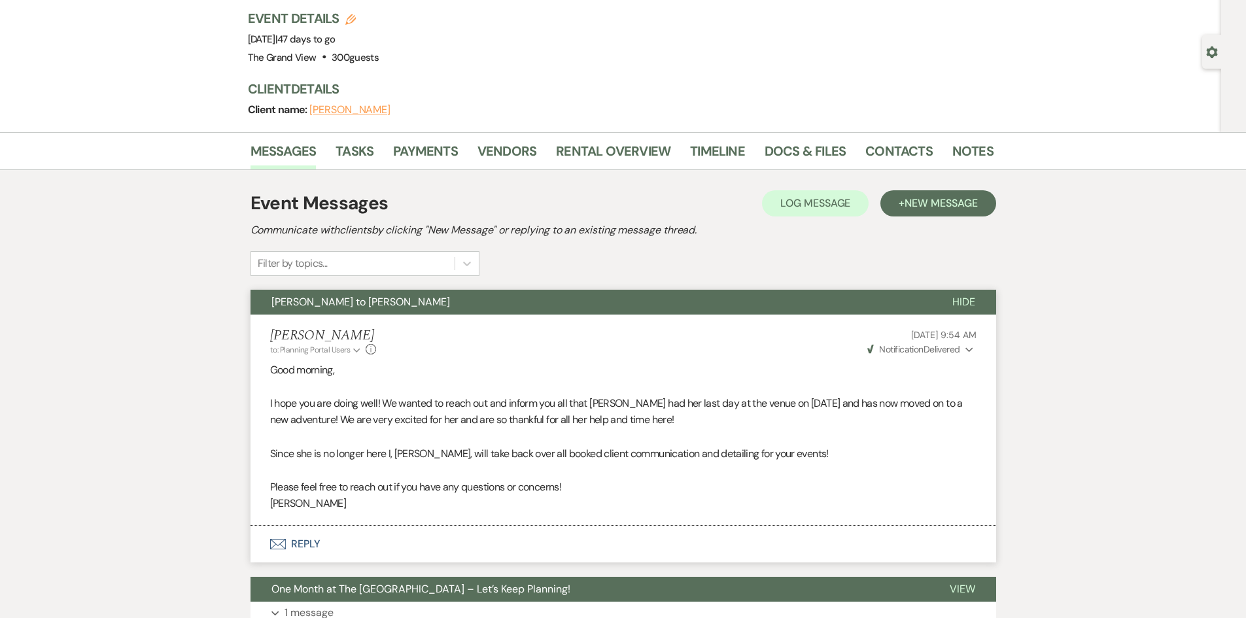
scroll to position [65, 0]
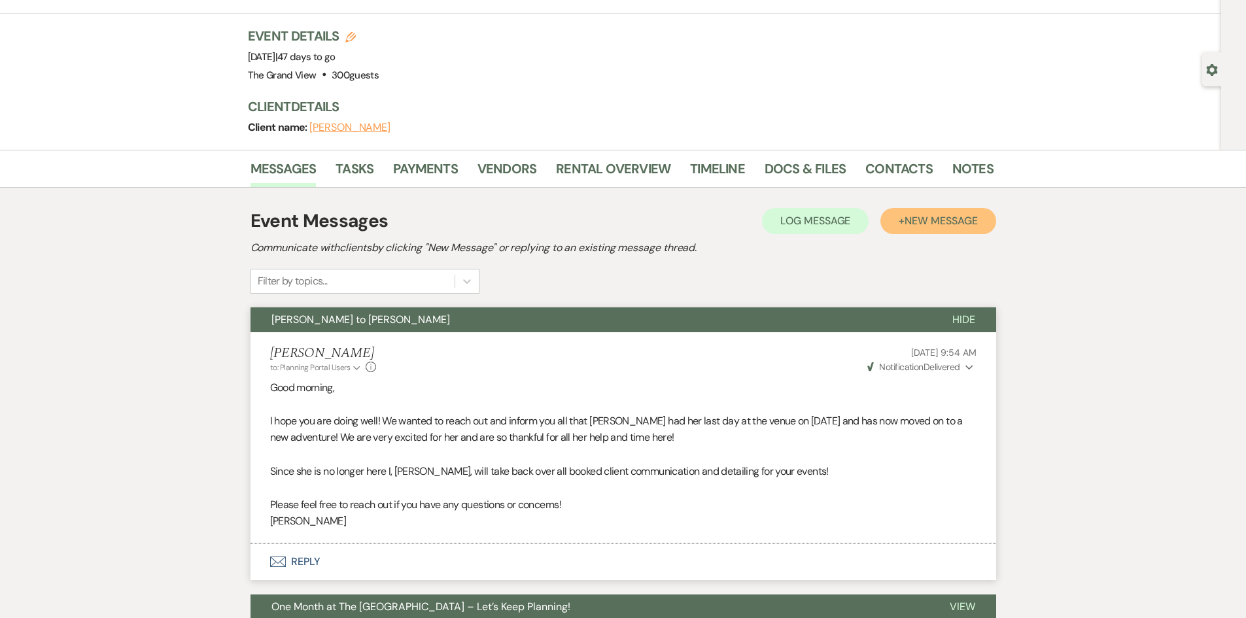
click at [952, 226] on span "New Message" at bounding box center [941, 221] width 73 height 14
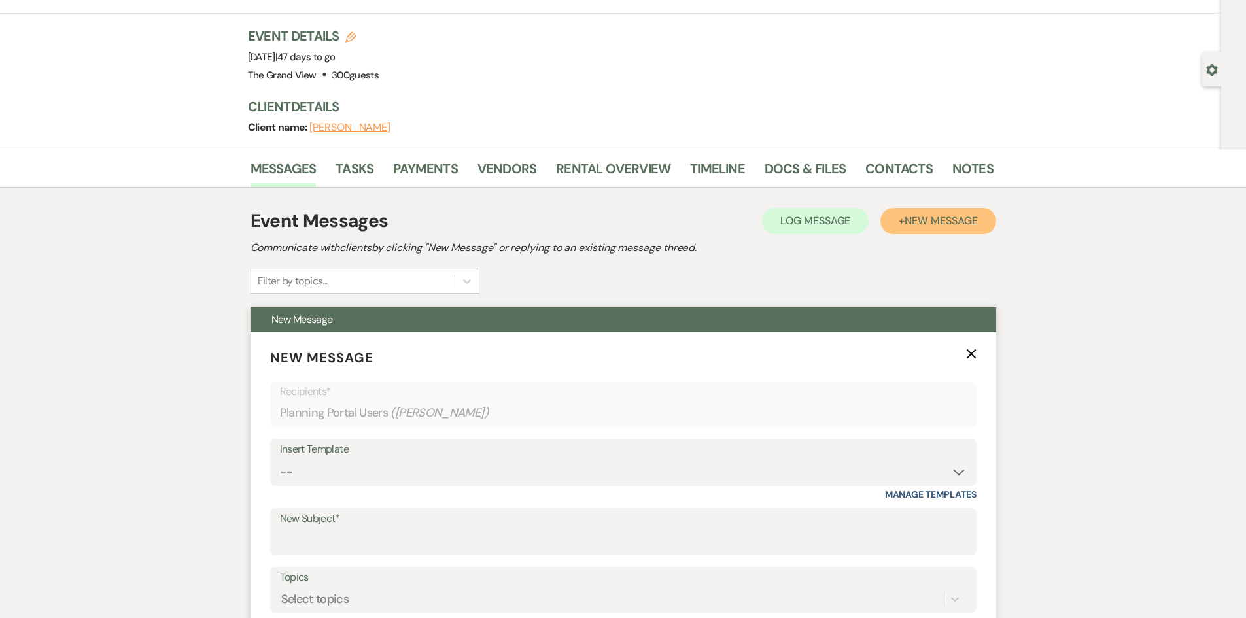
scroll to position [131, 0]
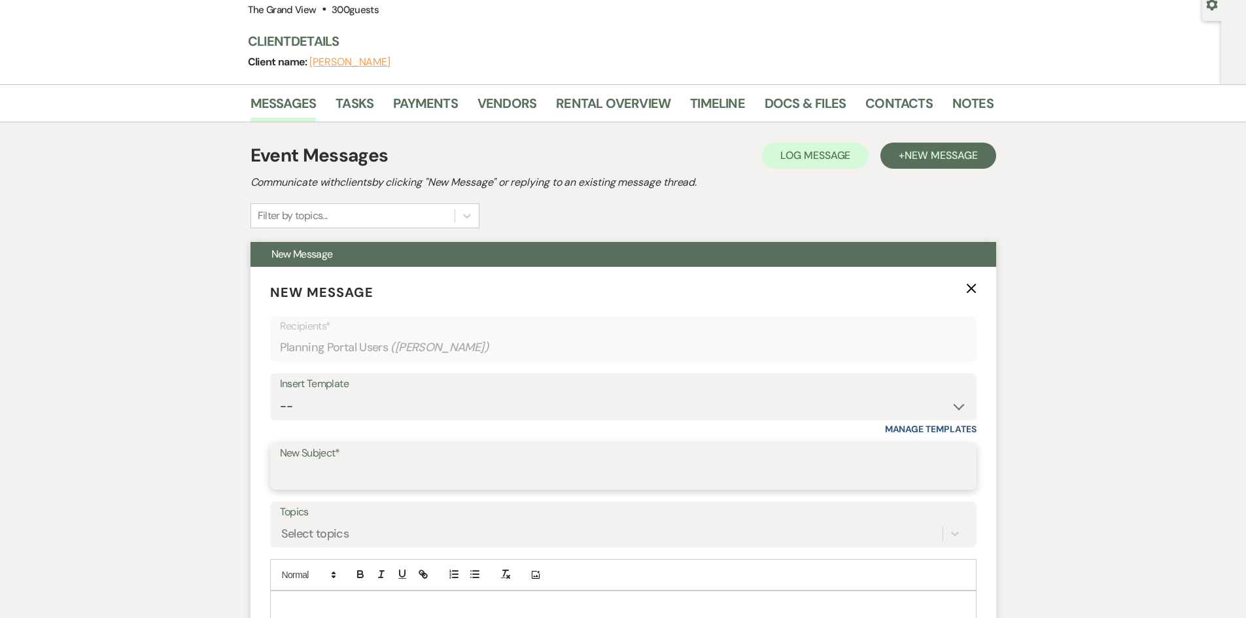
drag, startPoint x: 401, startPoint y: 472, endPoint x: 845, endPoint y: 474, distance: 444.1
click at [401, 472] on input "New Subject*" at bounding box center [623, 476] width 687 height 26
type input "Final p"
click at [427, 111] on link "Payments" at bounding box center [425, 107] width 65 height 29
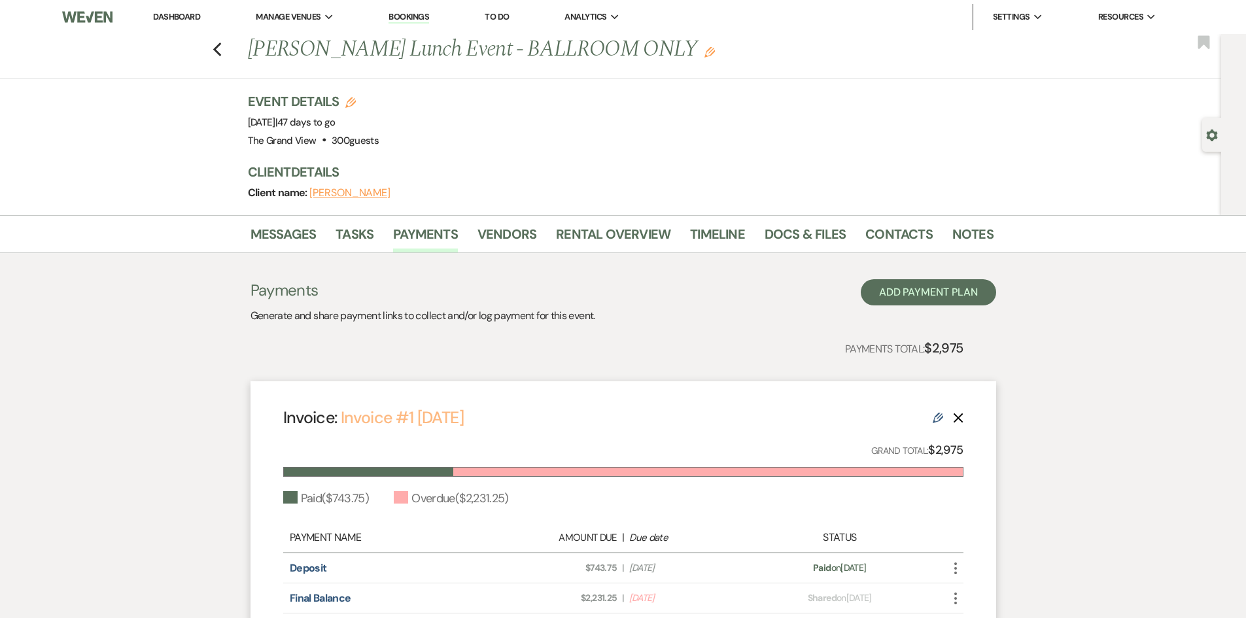
click at [420, 420] on link "Invoice #1 7-1-2025" at bounding box center [402, 418] width 123 height 22
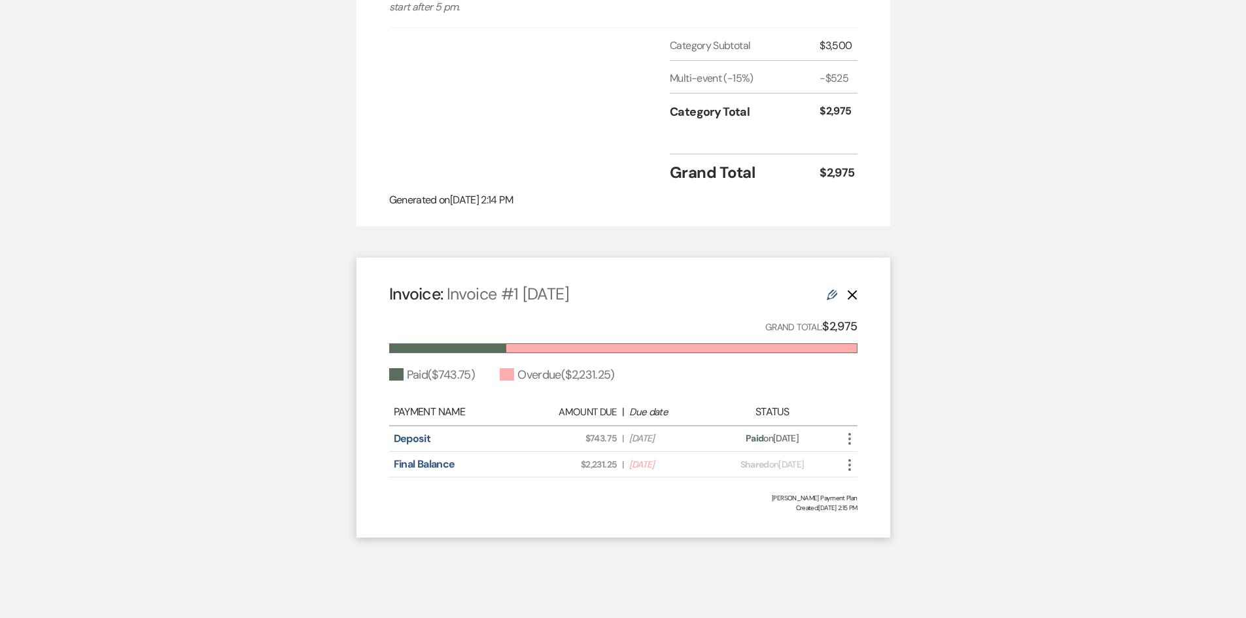
scroll to position [981, 0]
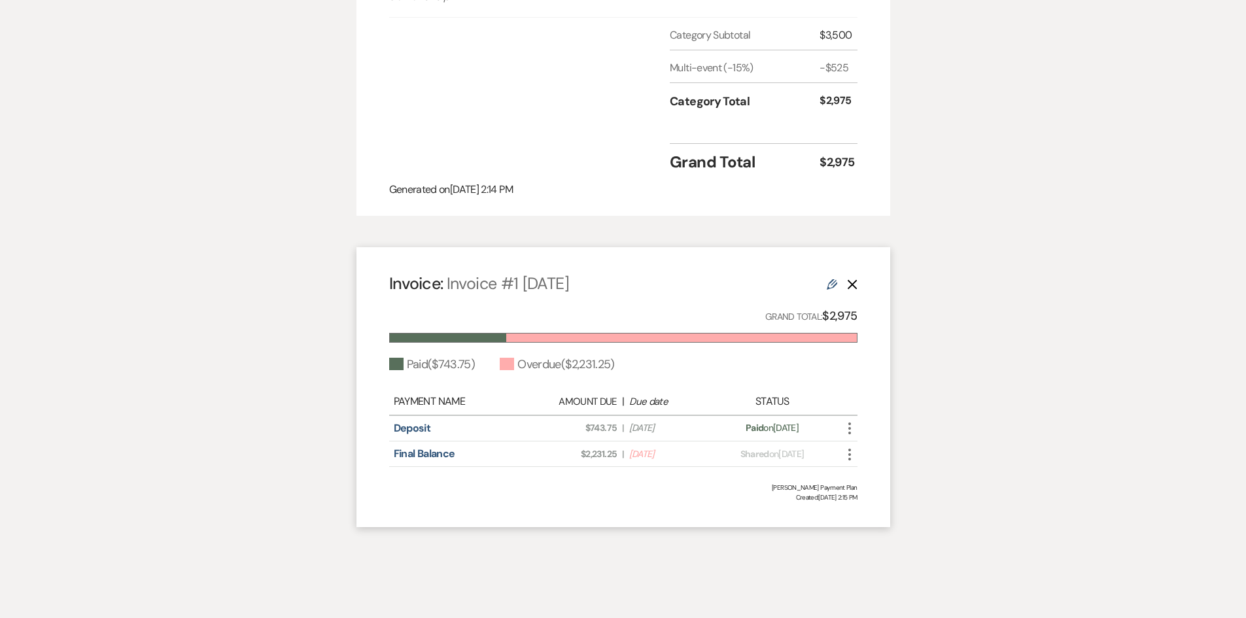
click at [845, 462] on icon "More" at bounding box center [850, 455] width 16 height 16
click at [878, 558] on link "Pencil Edit" at bounding box center [908, 547] width 132 height 22
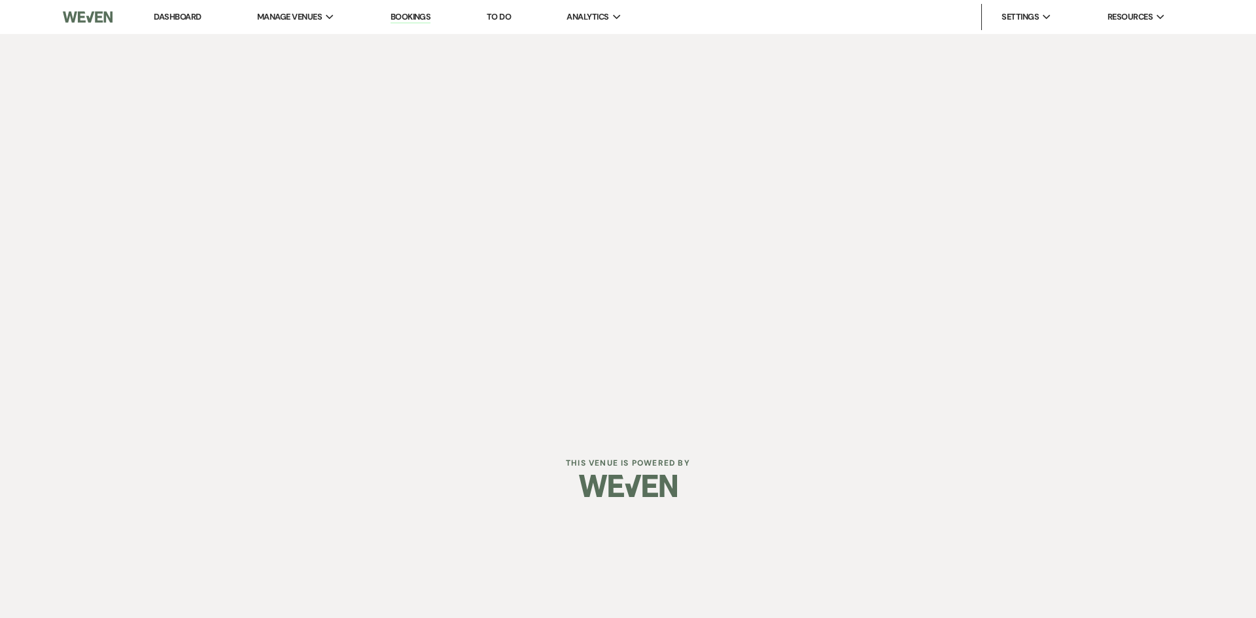
select select "25207"
select select "1"
select select "true"
select select "2"
select select "percentage"
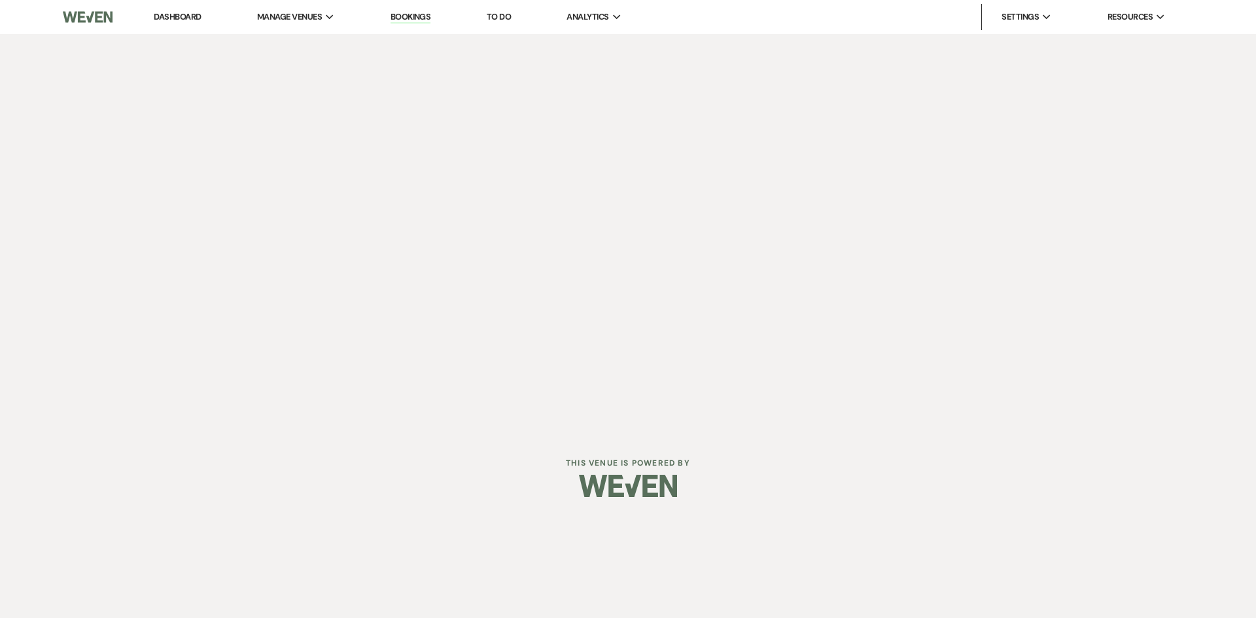
select select "true"
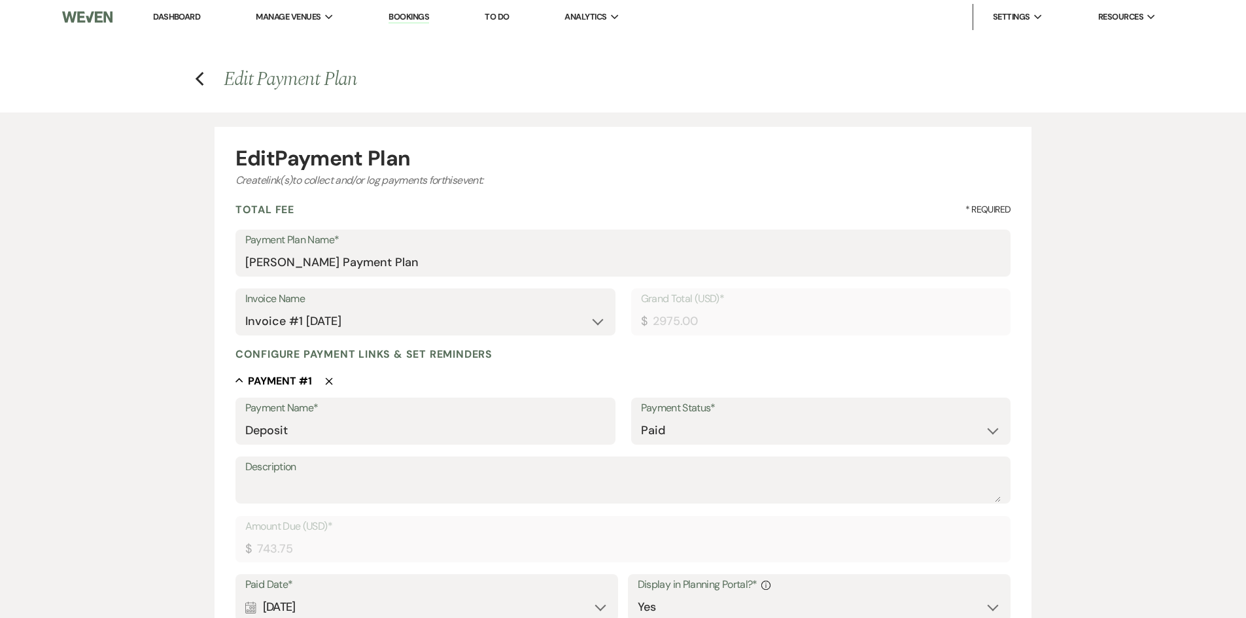
scroll to position [262, 0]
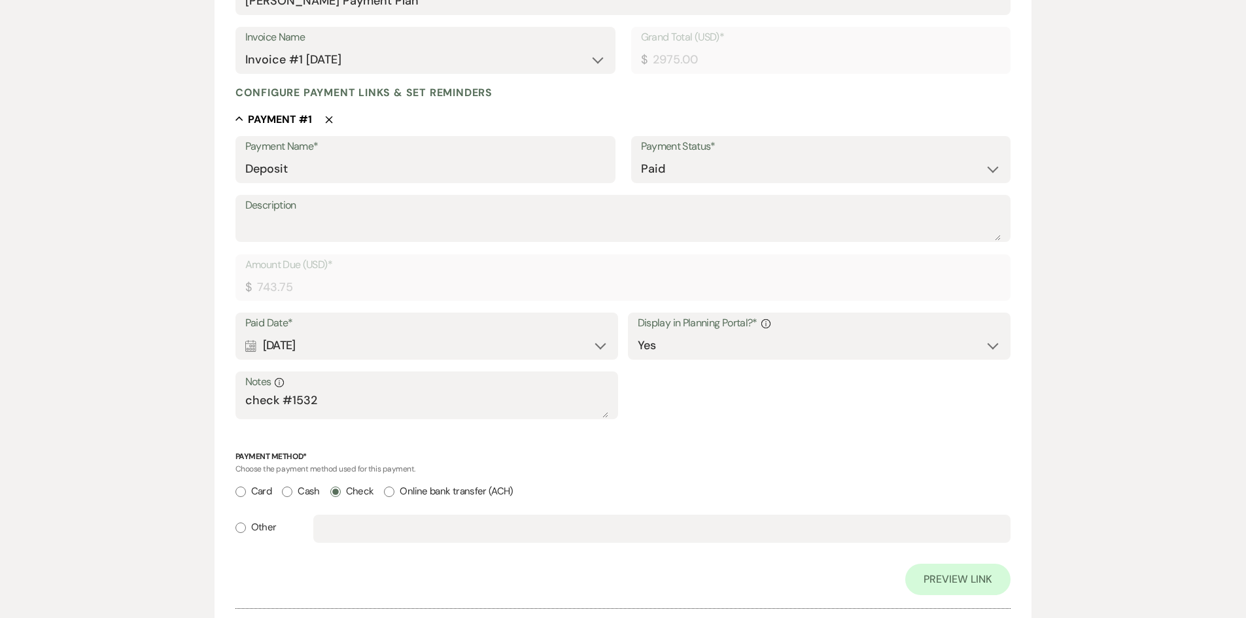
click at [355, 346] on div "Calendar Jul 07, 2025 Expand" at bounding box center [427, 346] width 364 height 26
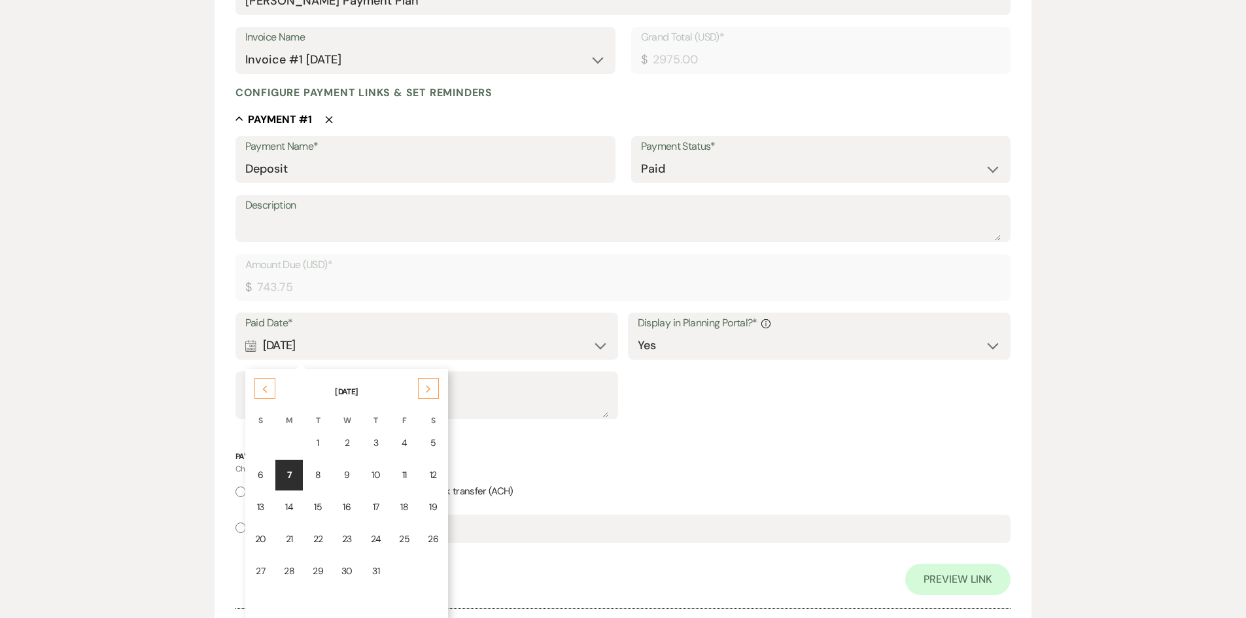
click at [752, 445] on div "Payment Name* Deposit Payment Status* Paid Unpaid Description Amount Due (USD)*…" at bounding box center [623, 366] width 776 height 460
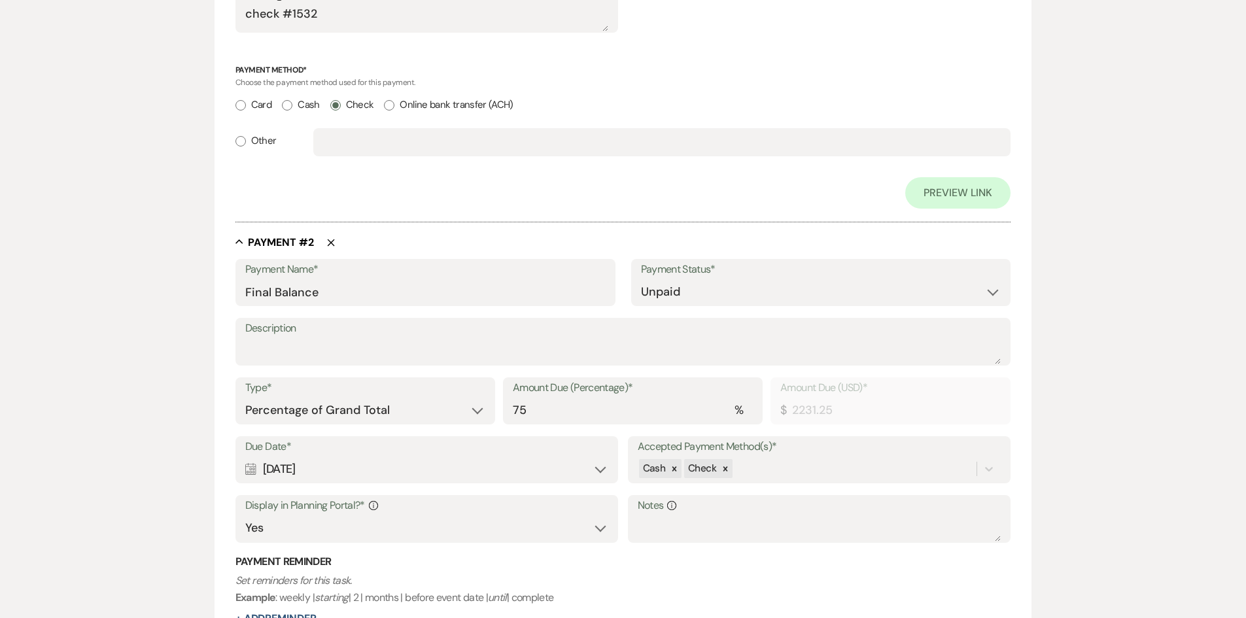
scroll to position [654, 0]
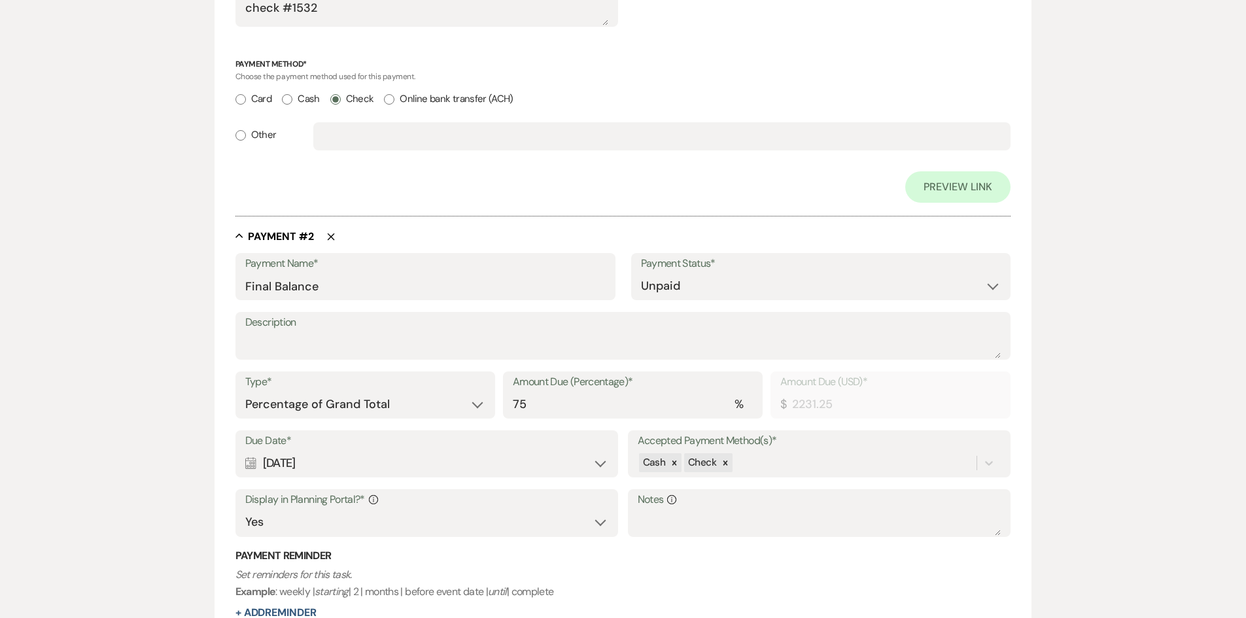
click at [375, 473] on div "Calendar Oct 03, 2025 Expand" at bounding box center [427, 464] width 364 height 26
select select "day"
select select "beforeEventDate"
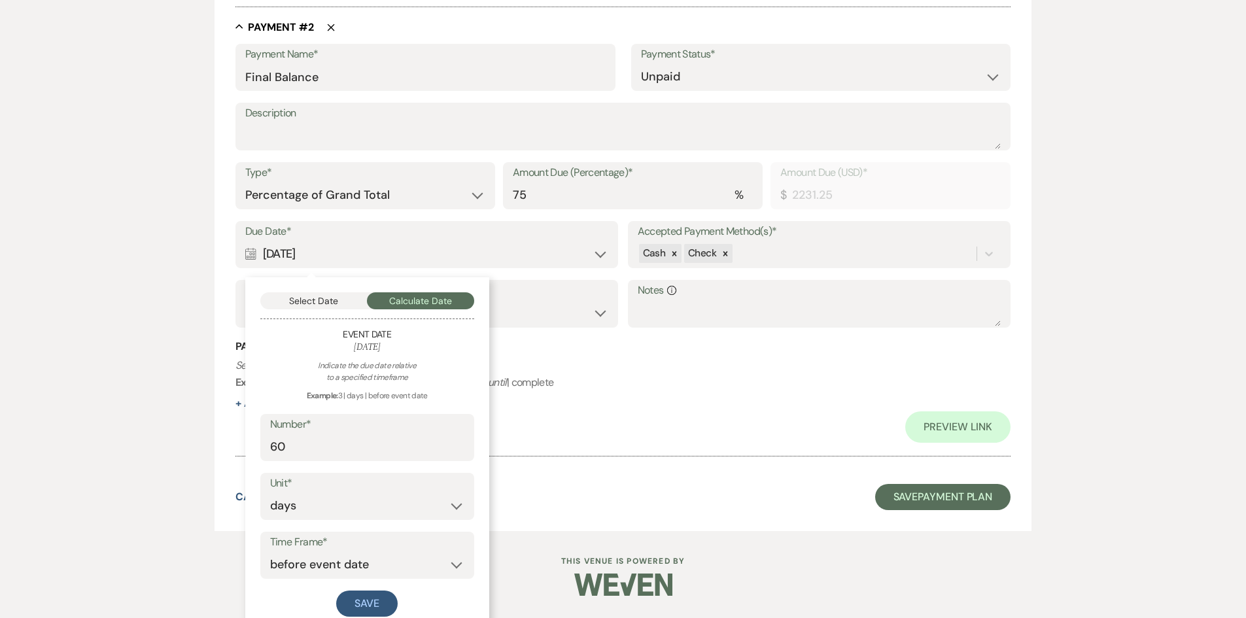
scroll to position [877, 0]
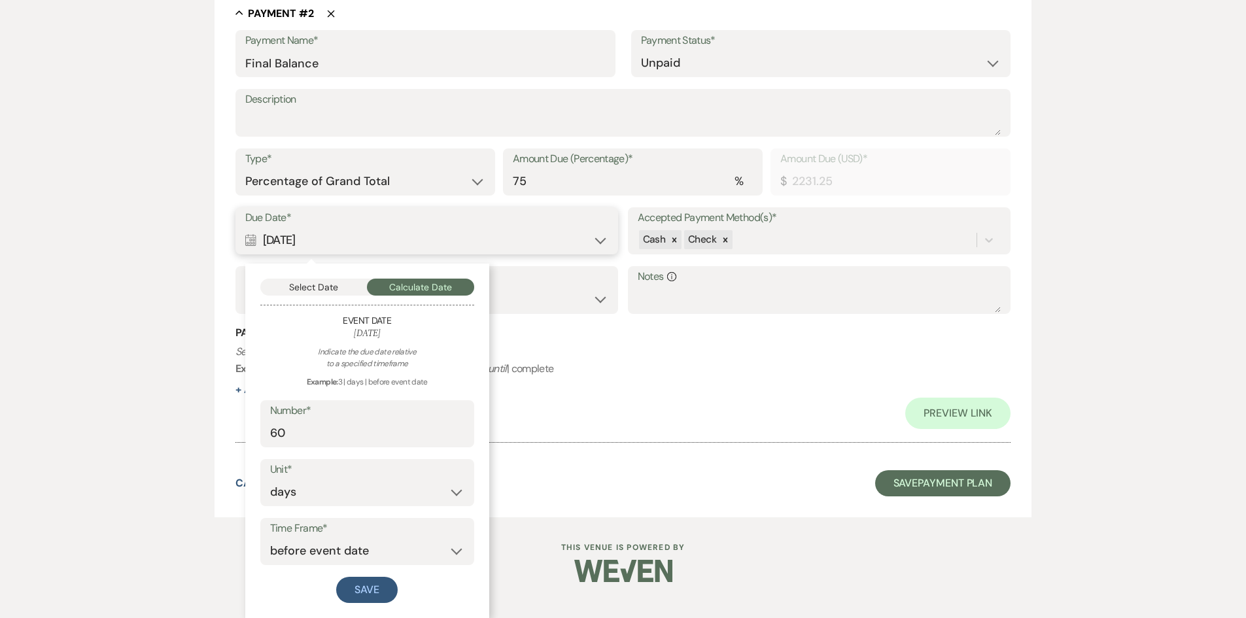
click at [307, 293] on button "Select Date" at bounding box center [313, 287] width 107 height 17
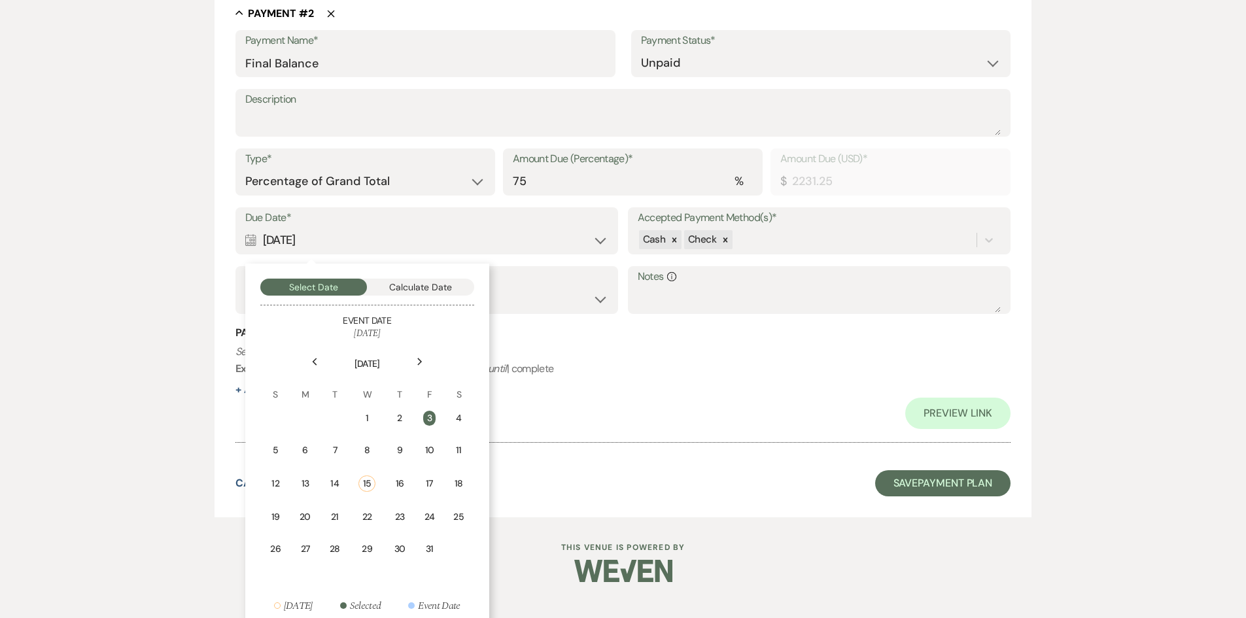
click at [428, 422] on div "3" at bounding box center [429, 418] width 12 height 15
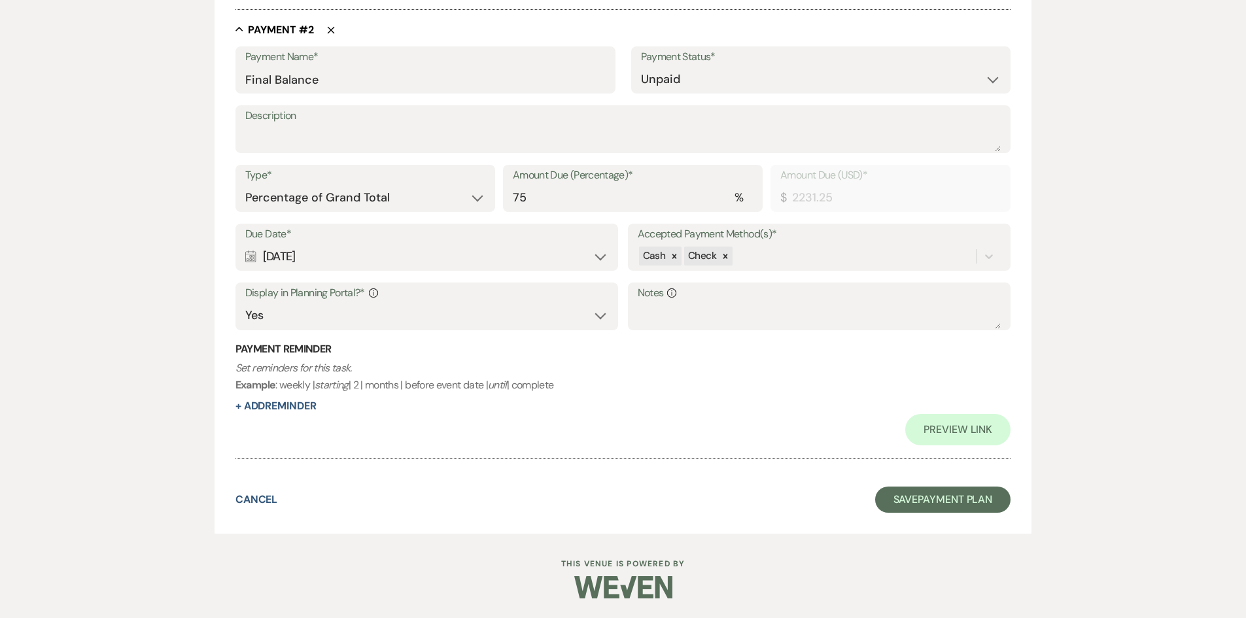
scroll to position [861, 0]
click at [262, 398] on div "Payment Reminder Set reminders for this task. Example : weekly | starting | 2 |…" at bounding box center [623, 378] width 776 height 73
click at [281, 407] on button "+ Add Reminder" at bounding box center [275, 406] width 81 height 10
select select "client"
select select "days"
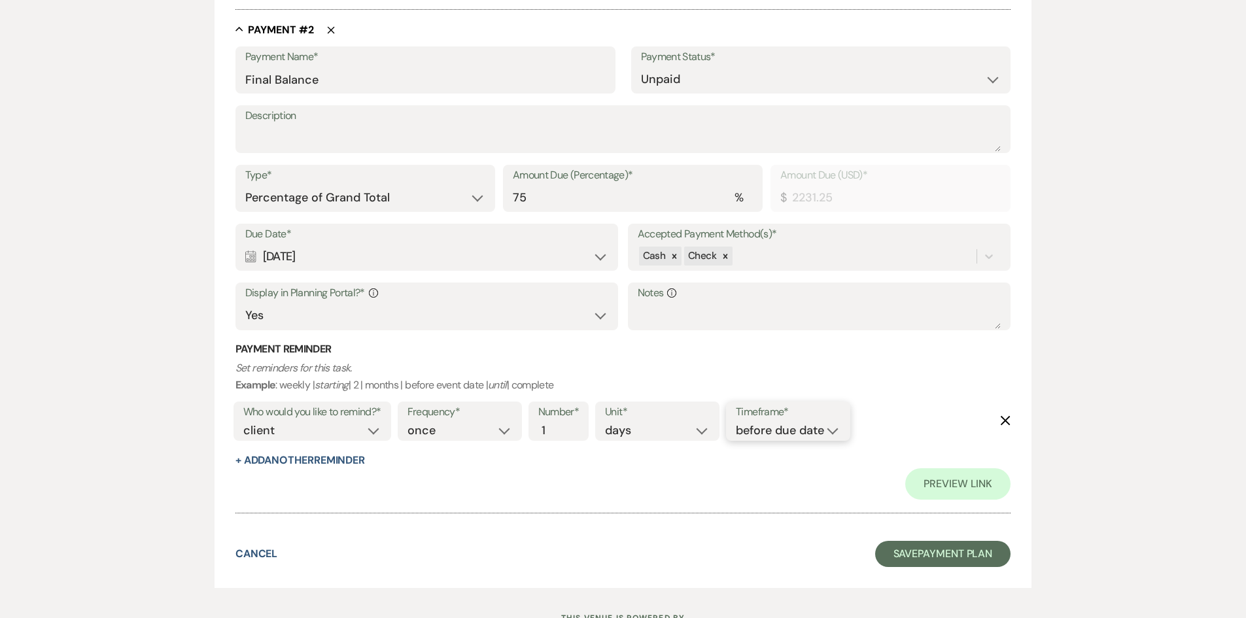
click at [805, 436] on select "before due date after due date on due date on custom date" at bounding box center [788, 431] width 105 height 18
select select "onCustomDate"
click at [736, 422] on select "before due date after due date on due date on custom date" at bounding box center [788, 431] width 105 height 18
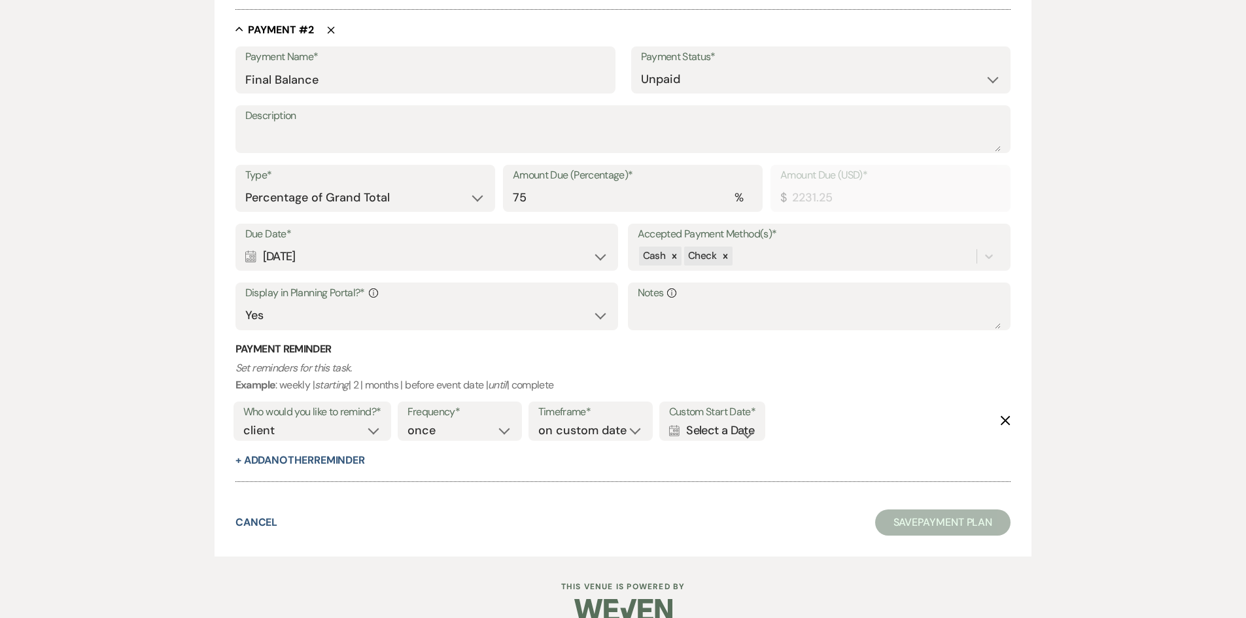
click at [705, 430] on div "Calendar Select a Date Expand" at bounding box center [712, 431] width 86 height 18
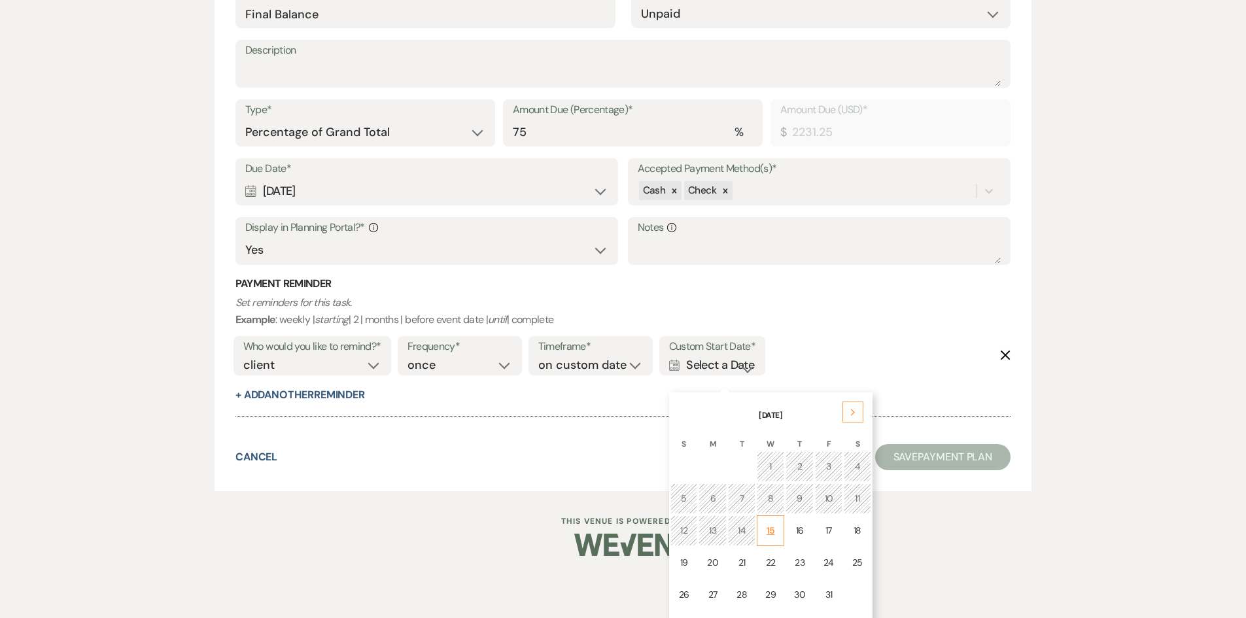
click at [773, 530] on div "15" at bounding box center [770, 531] width 10 height 14
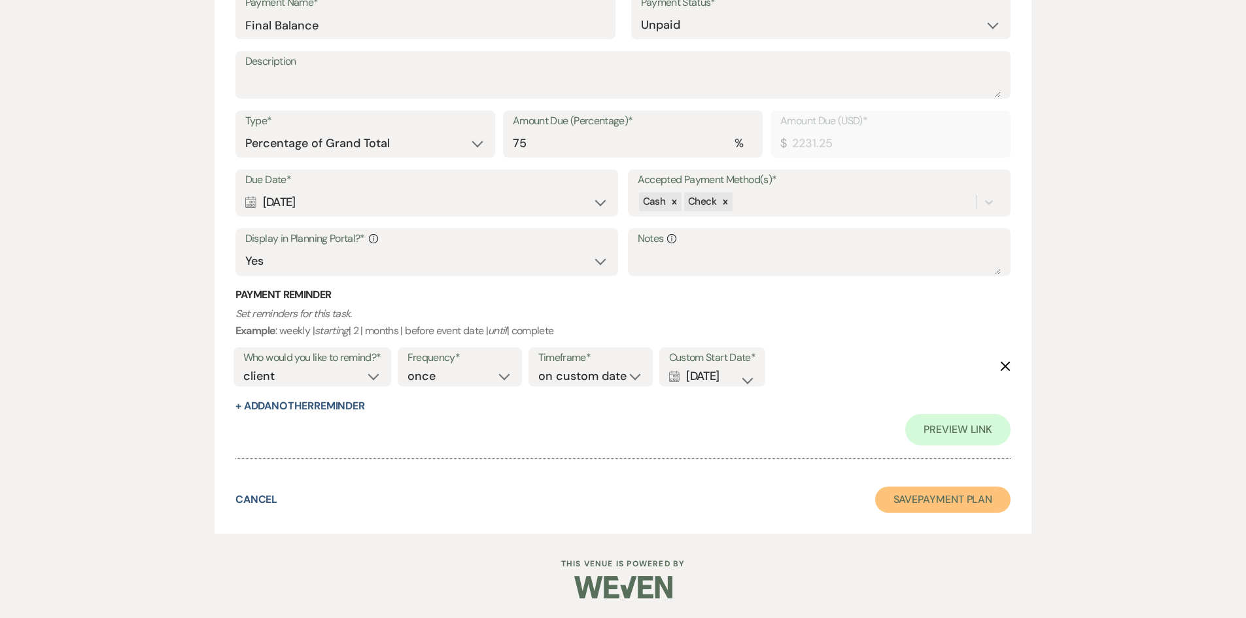
click at [921, 508] on button "Save Payment Plan" at bounding box center [943, 500] width 136 height 26
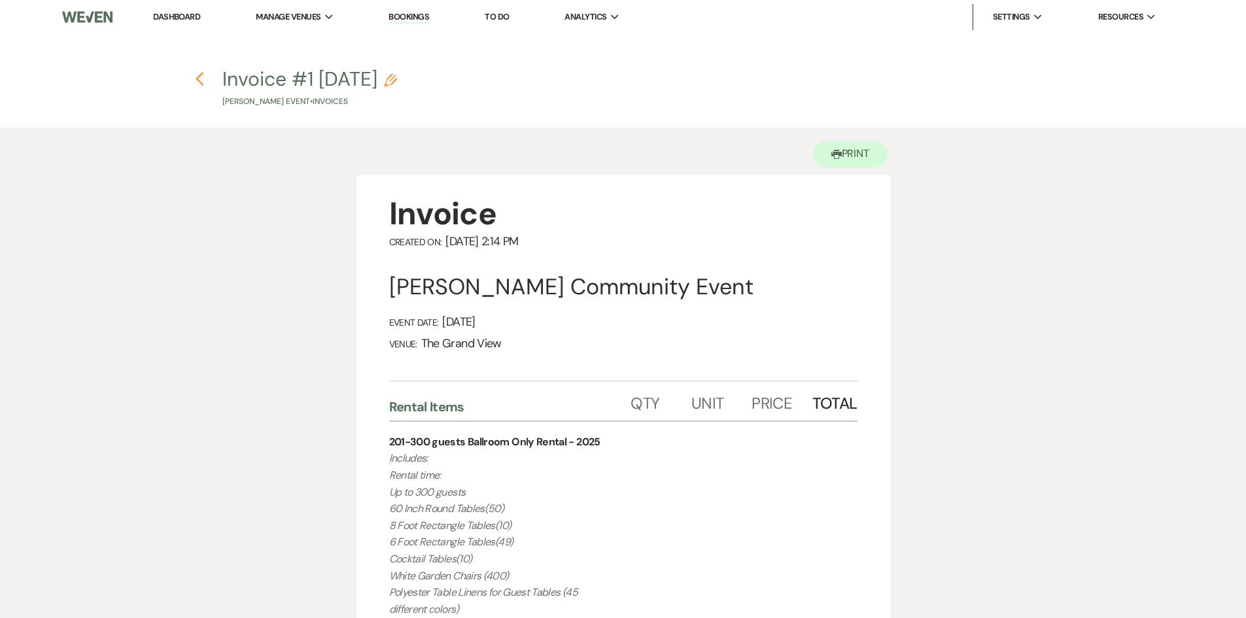
click at [204, 83] on icon "Previous" at bounding box center [200, 79] width 10 height 16
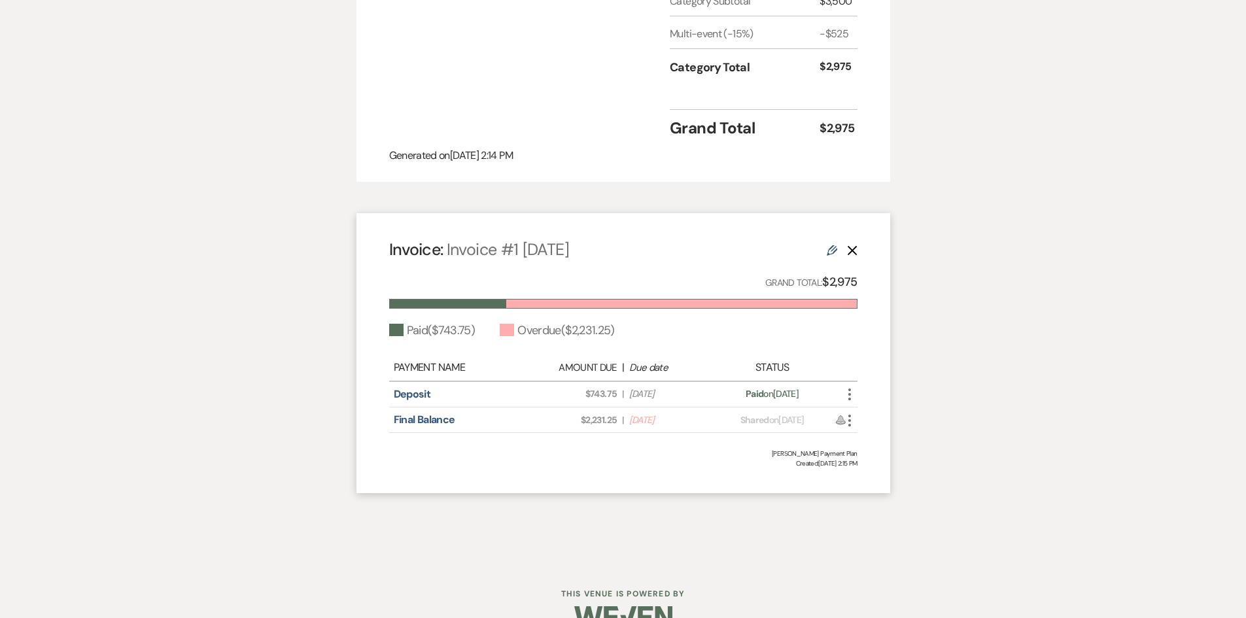
scroll to position [1047, 0]
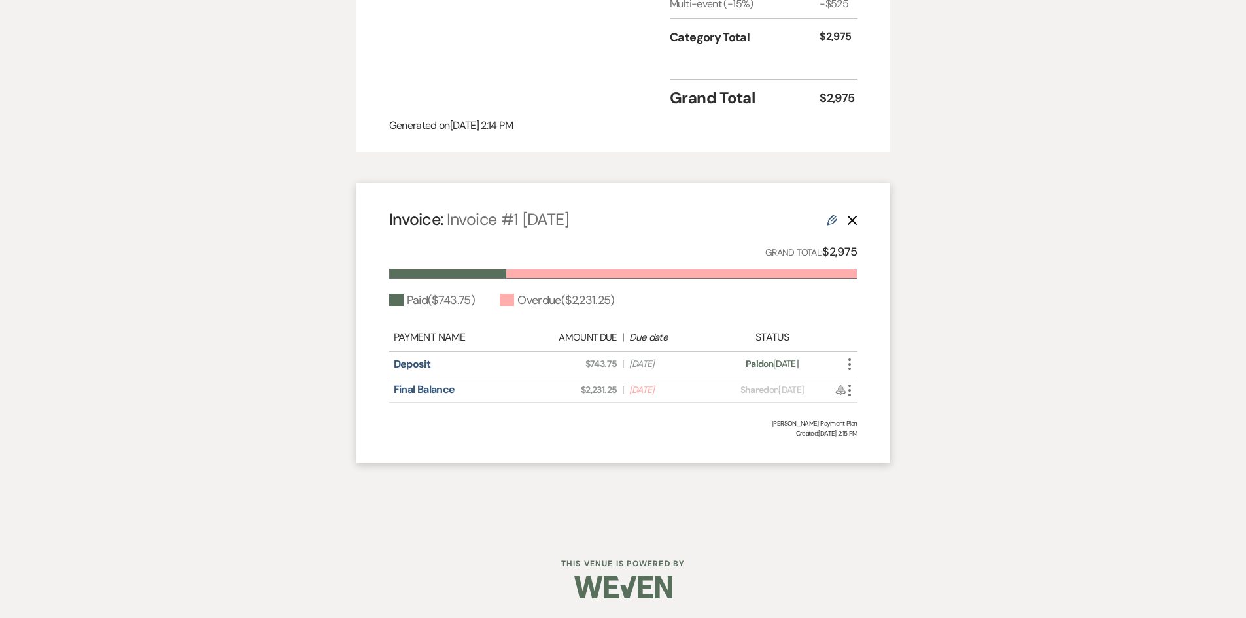
click at [845, 398] on icon "More" at bounding box center [850, 391] width 16 height 16
click at [733, 461] on div "Invoice: Invoice #1 7-1-2025 Edit Delete Grand Total: $2,975 Paid ( $743.75 ) O…" at bounding box center [623, 323] width 534 height 280
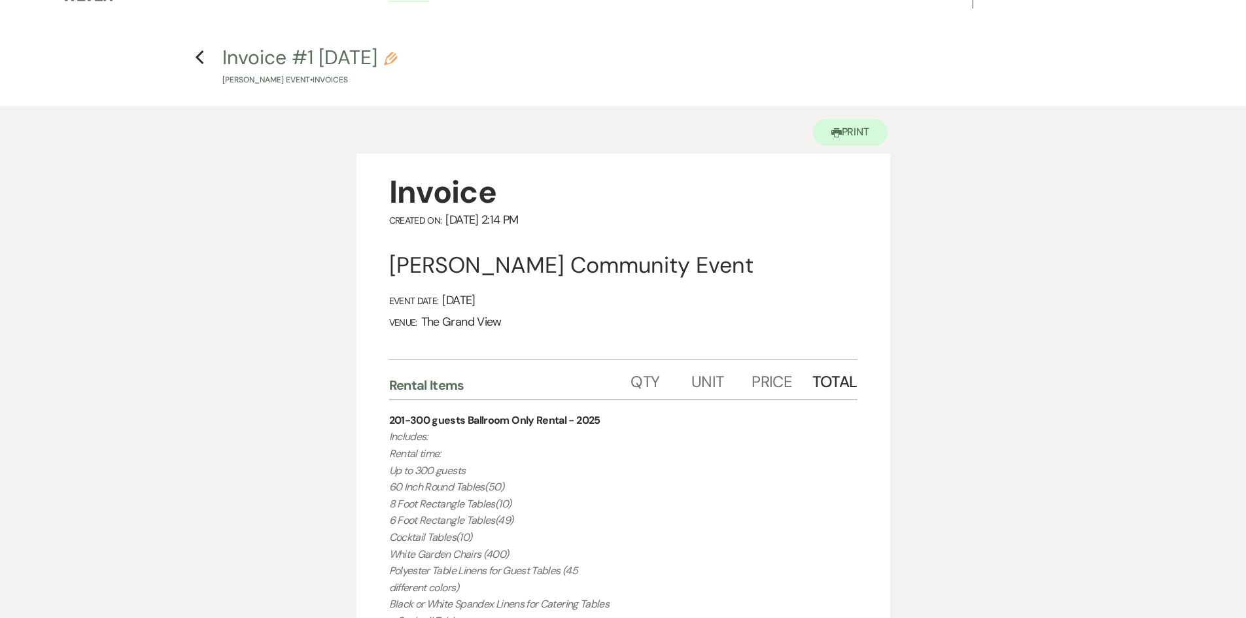
scroll to position [0, 0]
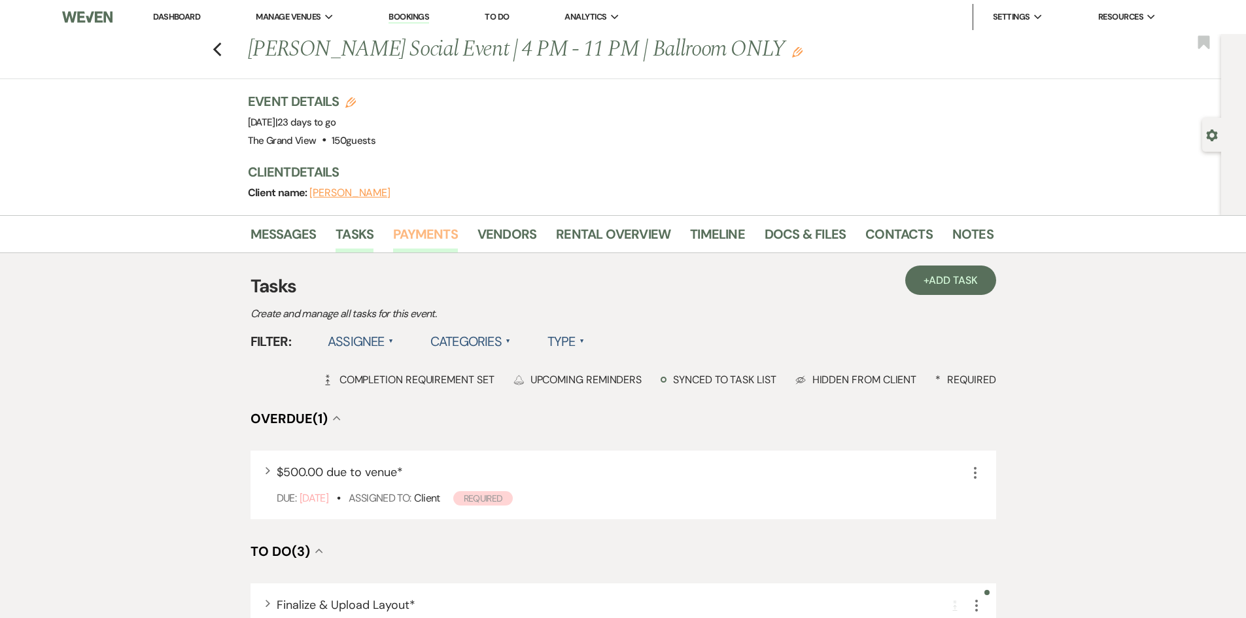
click at [430, 240] on link "Payments" at bounding box center [425, 238] width 65 height 29
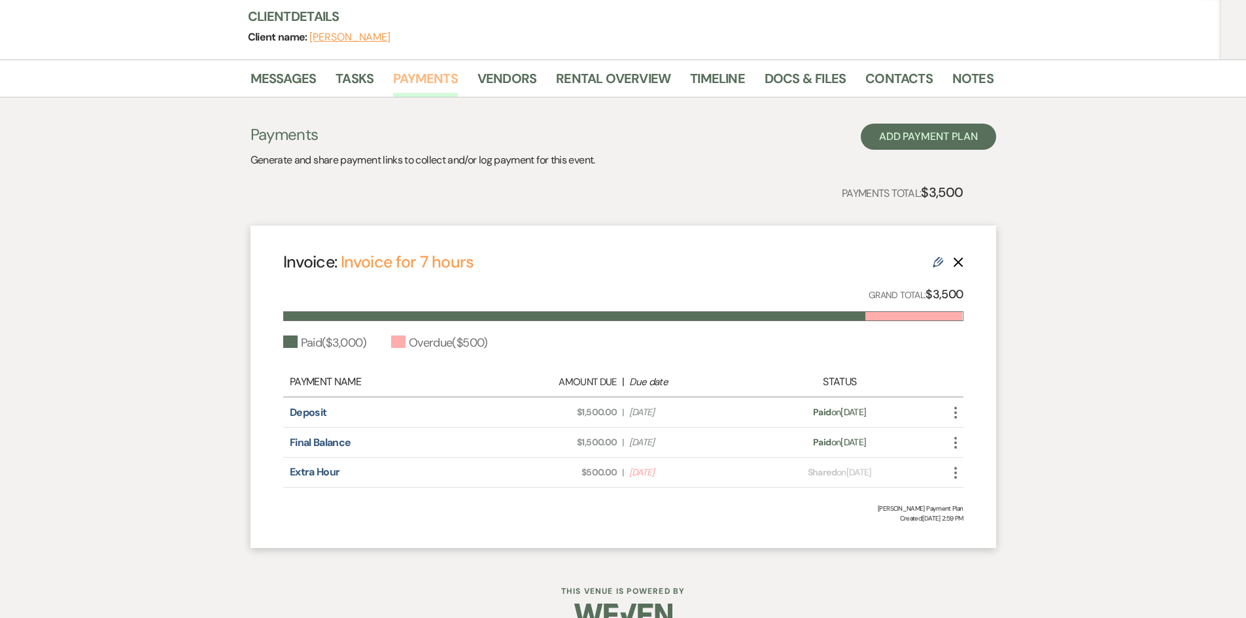
scroll to position [183, 0]
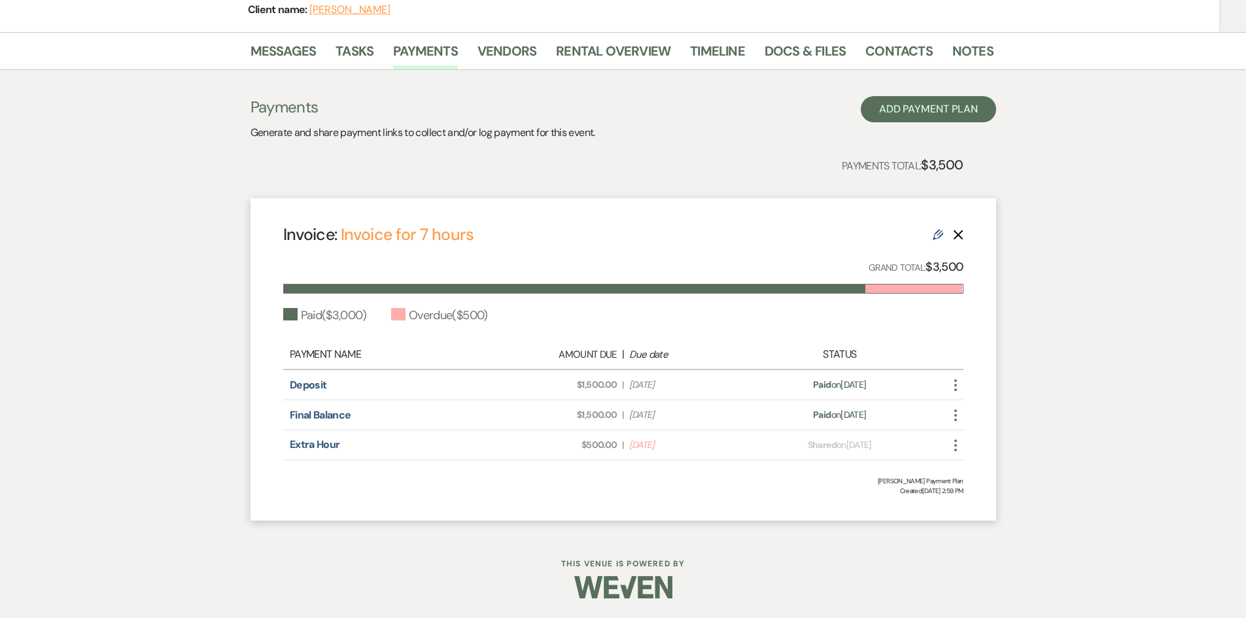
click at [956, 447] on icon "More" at bounding box center [956, 446] width 16 height 16
click at [305, 500] on div "Invoice: Invoice for 7 hours Edit Delete Grand Total: $3,500 Paid ( $3,000 ) Ov…" at bounding box center [624, 359] width 746 height 322
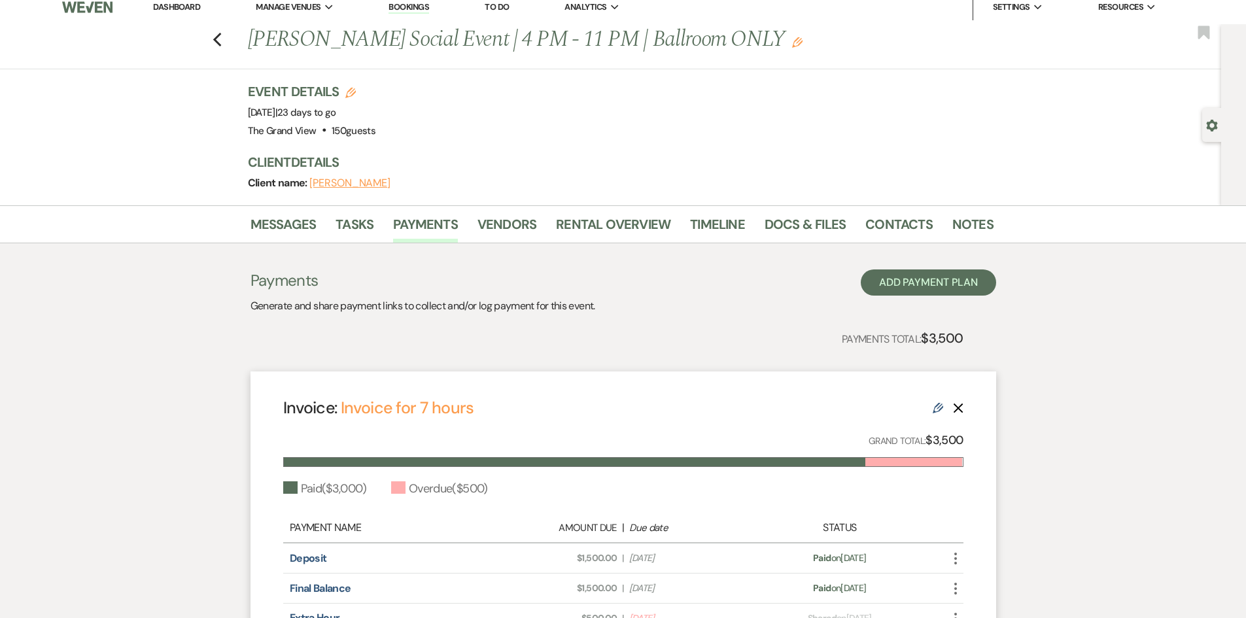
scroll to position [0, 0]
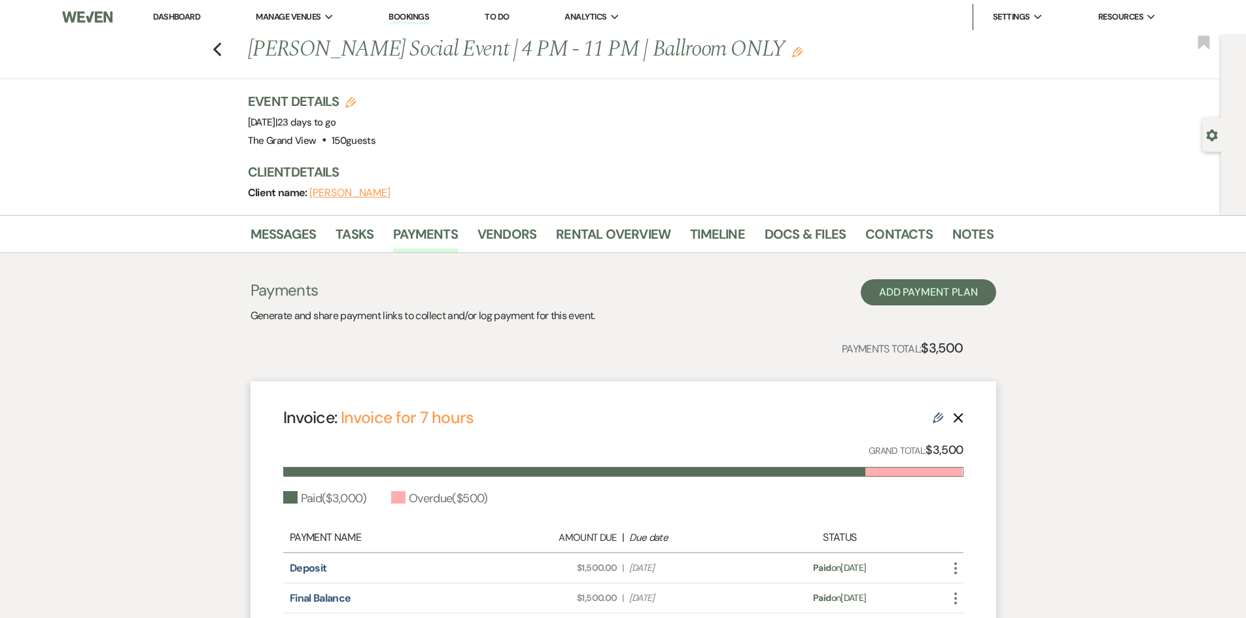
click at [228, 50] on div "Previous [PERSON_NAME] Social Event | 4 PM - 11 PM | Ballroom ONLY Edit Bookmark" at bounding box center [607, 56] width 1228 height 45
click at [229, 50] on div "Previous [PERSON_NAME] Social Event | 4 PM - 11 PM | Ballroom ONLY Edit Bookmark" at bounding box center [607, 56] width 1228 height 45
